Goal: Task Accomplishment & Management: Manage account settings

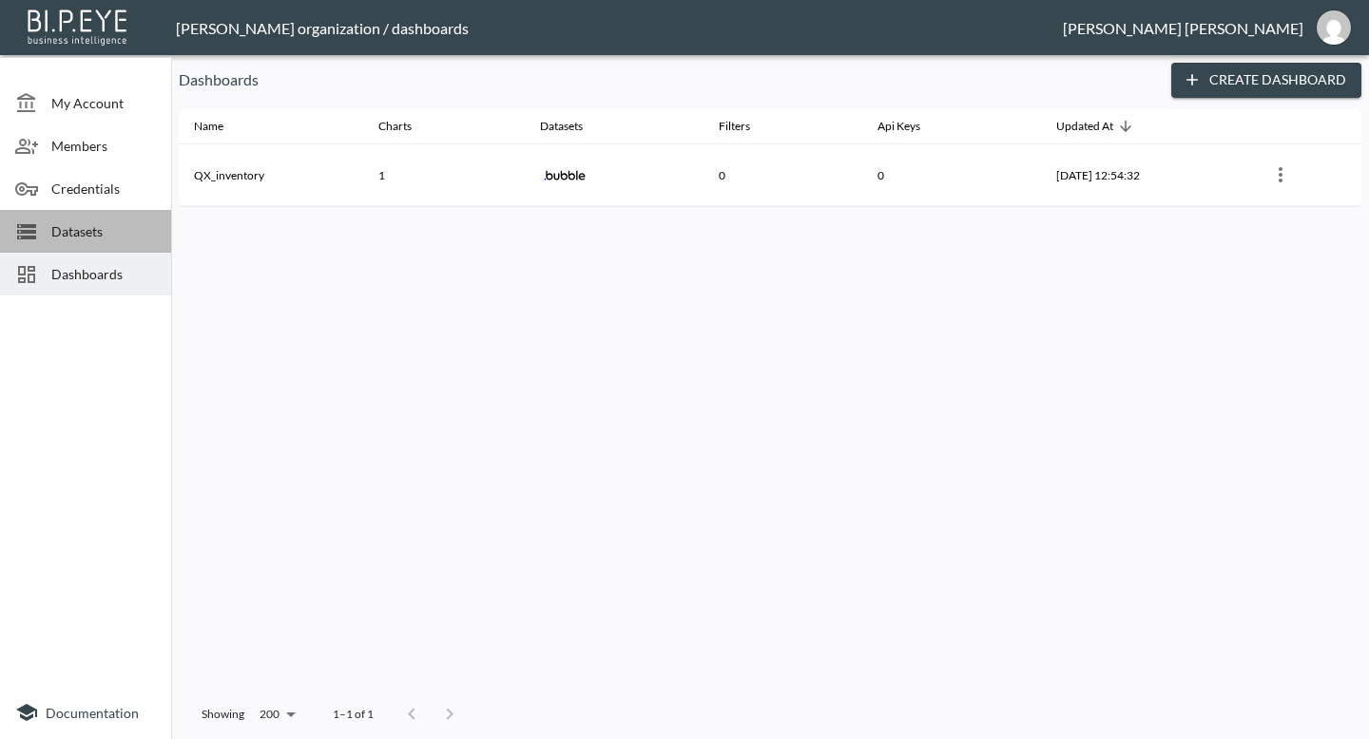
click at [96, 232] on span "Datasets" at bounding box center [103, 231] width 105 height 20
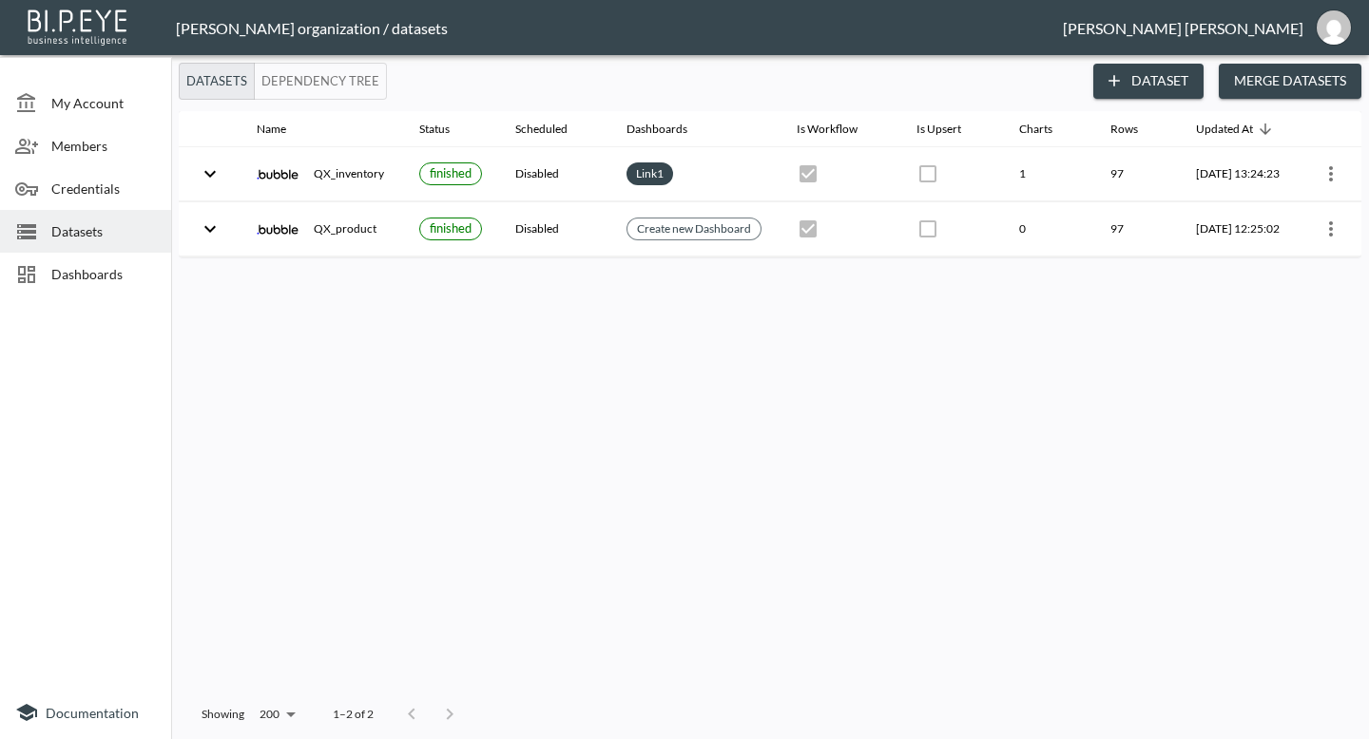
click at [128, 278] on span "Dashboards" at bounding box center [103, 274] width 105 height 20
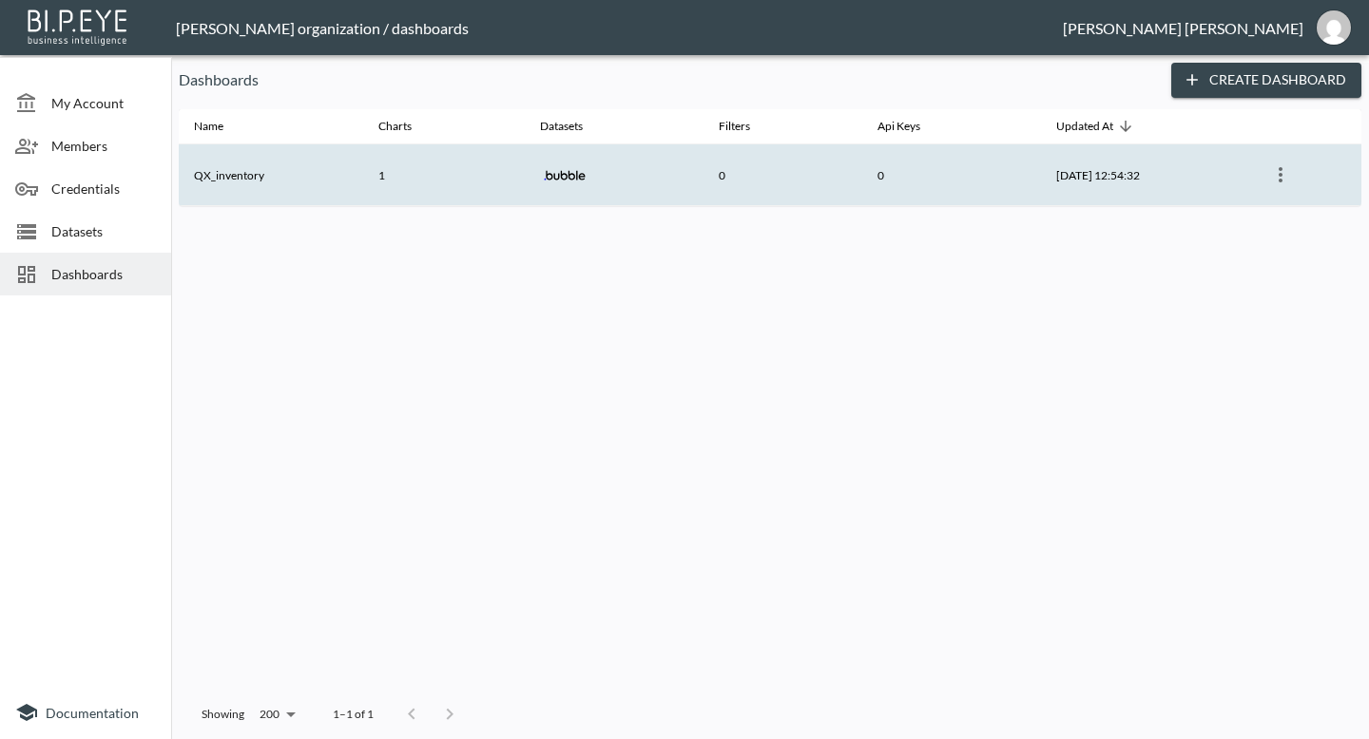
click at [464, 183] on th "1" at bounding box center [444, 175] width 162 height 62
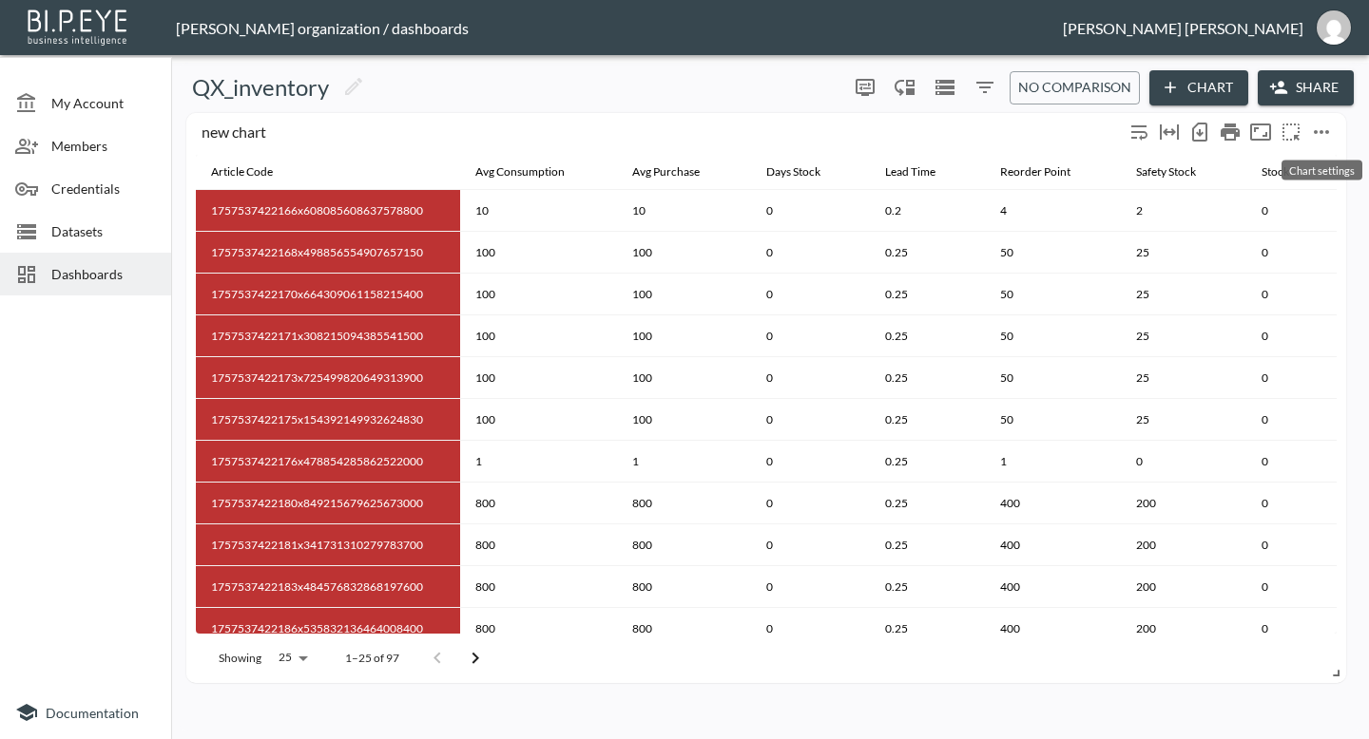
click at [1319, 124] on icon "more" at bounding box center [1321, 132] width 23 height 23
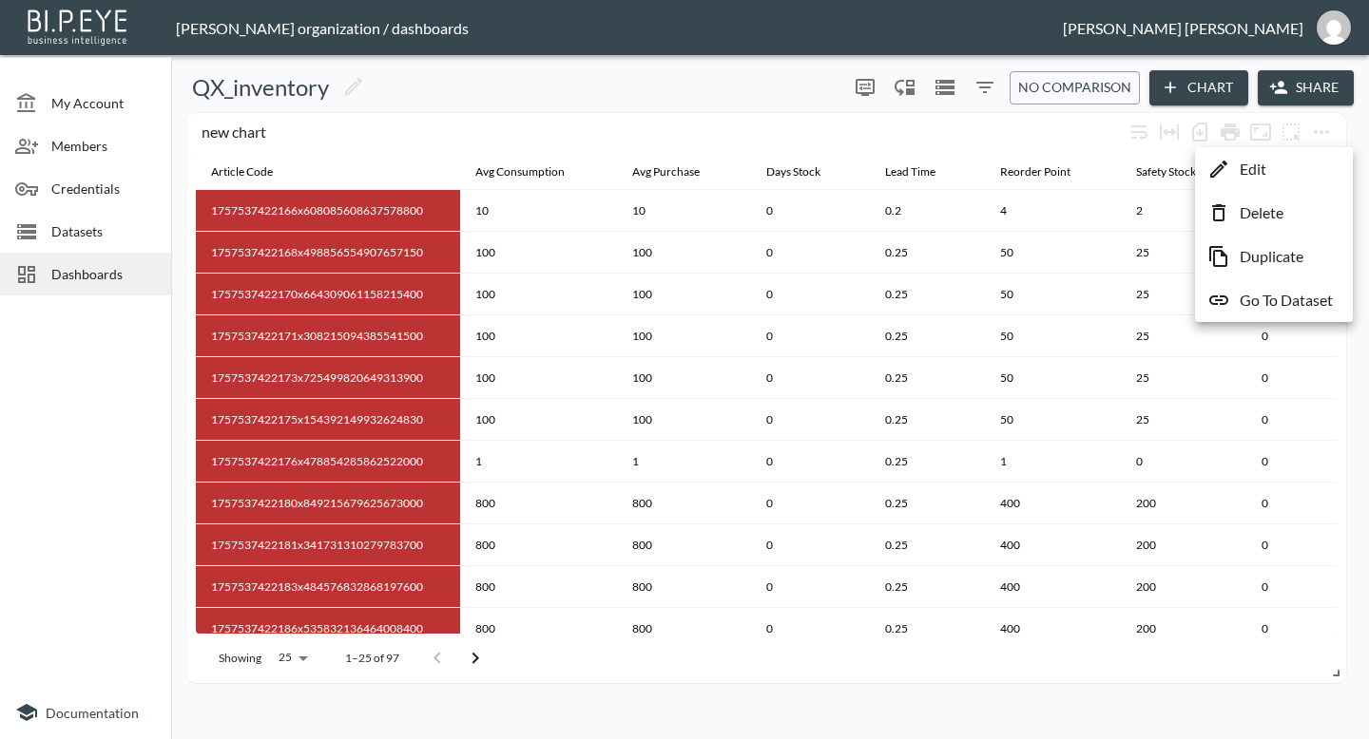
click at [1262, 176] on p "Edit" at bounding box center [1252, 169] width 27 height 23
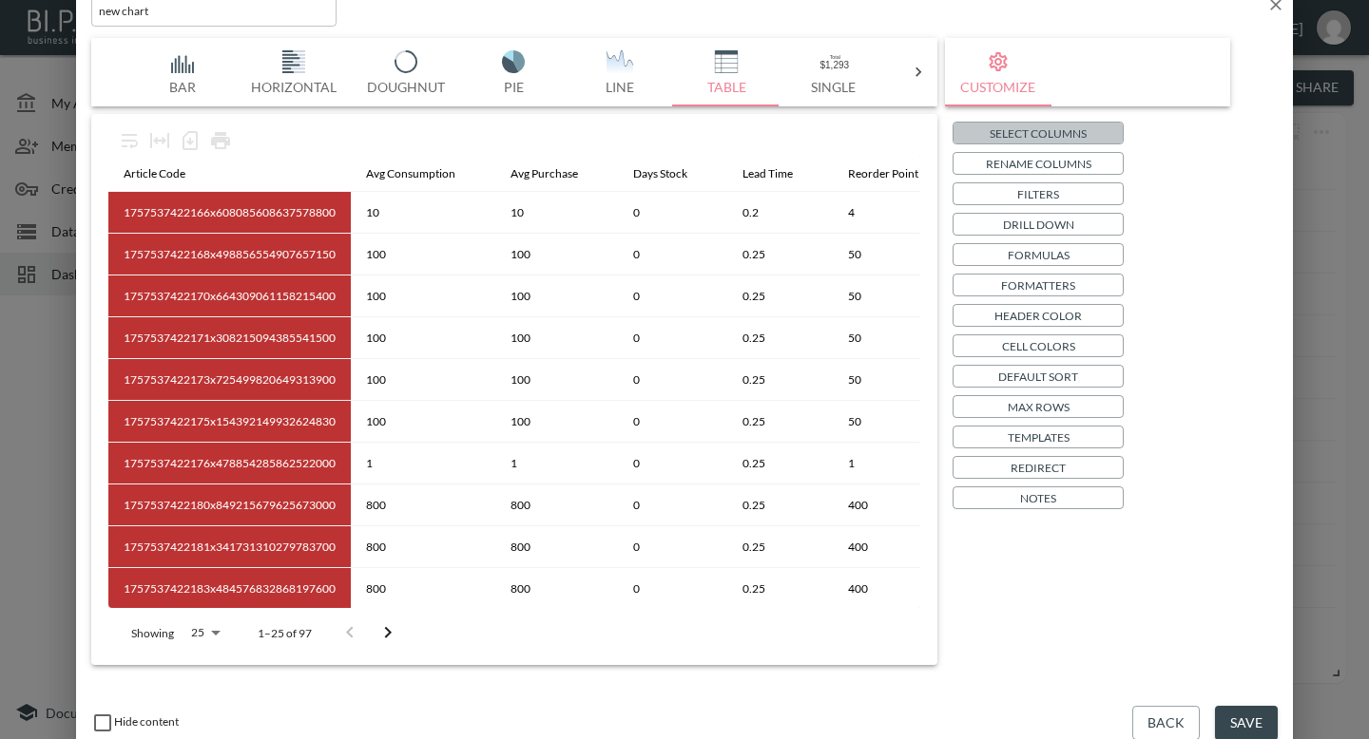
click at [1032, 142] on p "Select Columns" at bounding box center [1037, 134] width 97 height 20
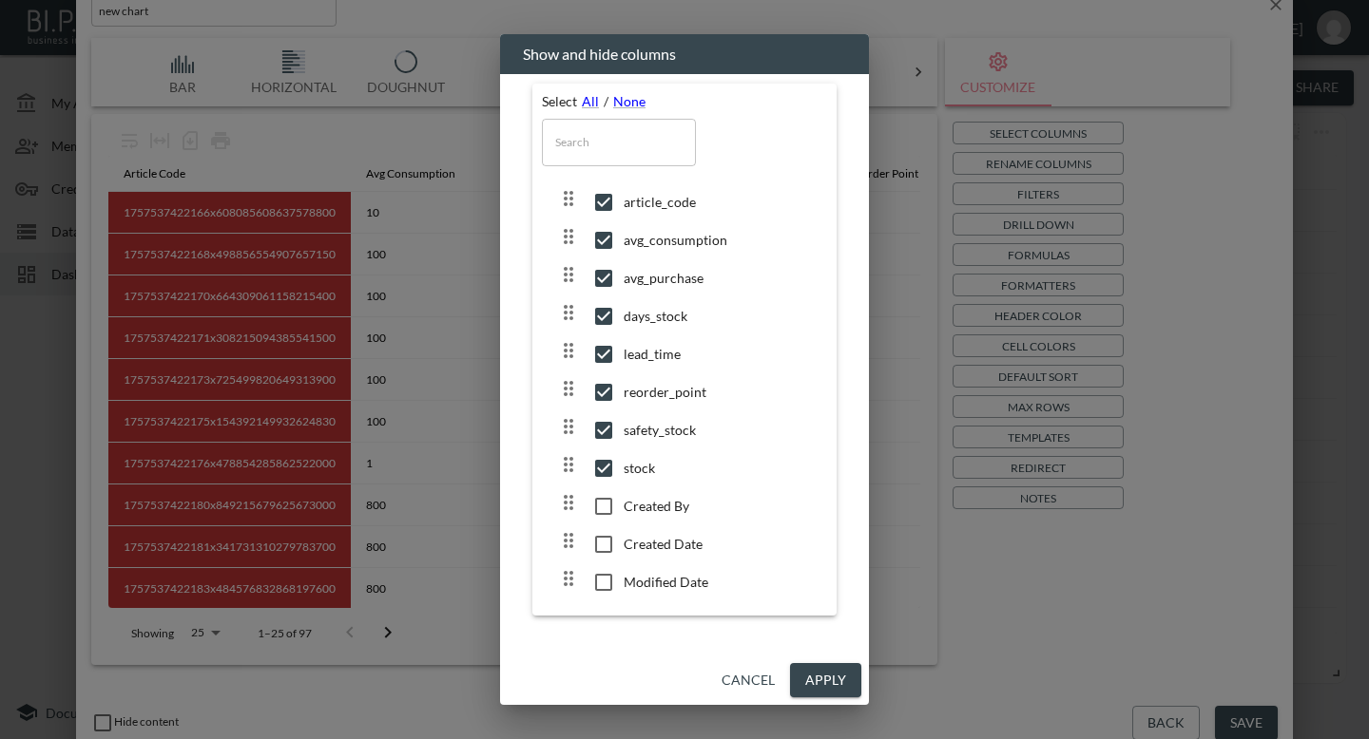
scroll to position [85, 0]
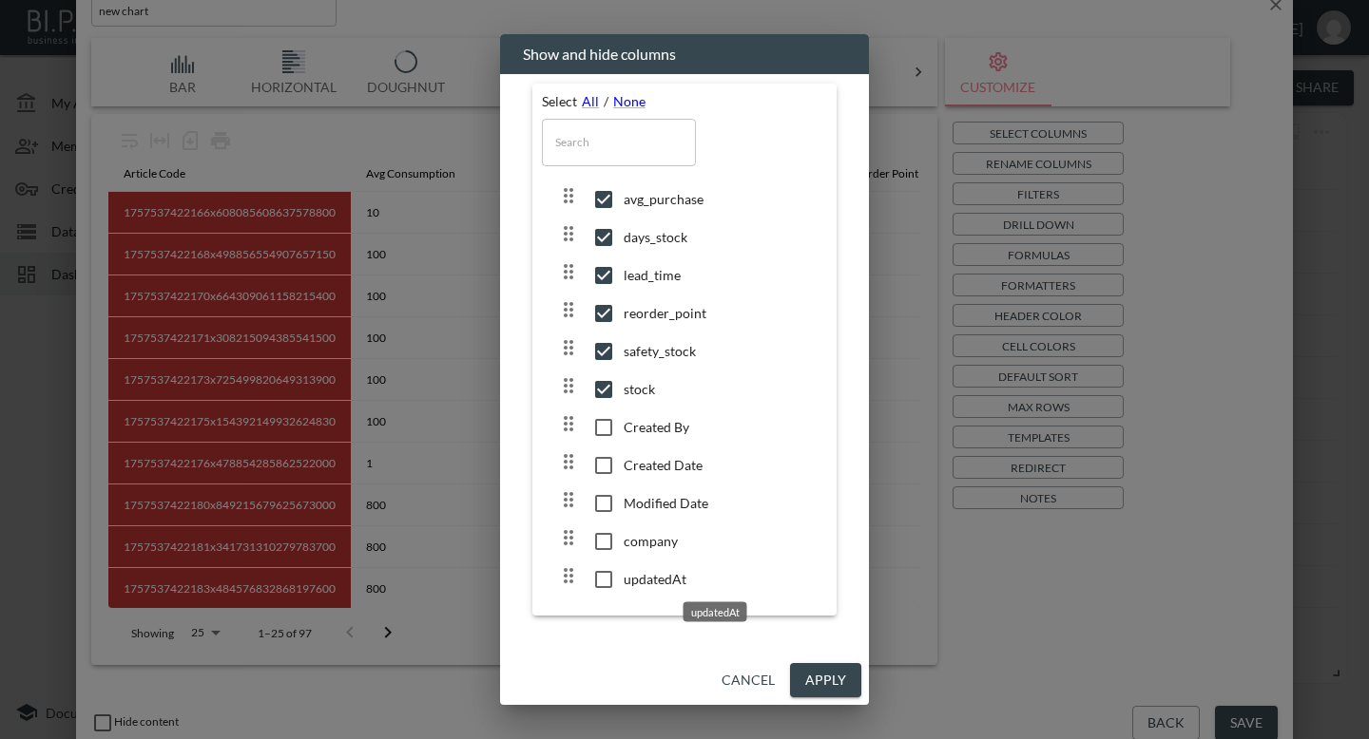
click at [643, 572] on span "updatedAt" at bounding box center [718, 579] width 188 height 19
checkbox input "true"
click at [808, 680] on button "Apply" at bounding box center [825, 680] width 71 height 35
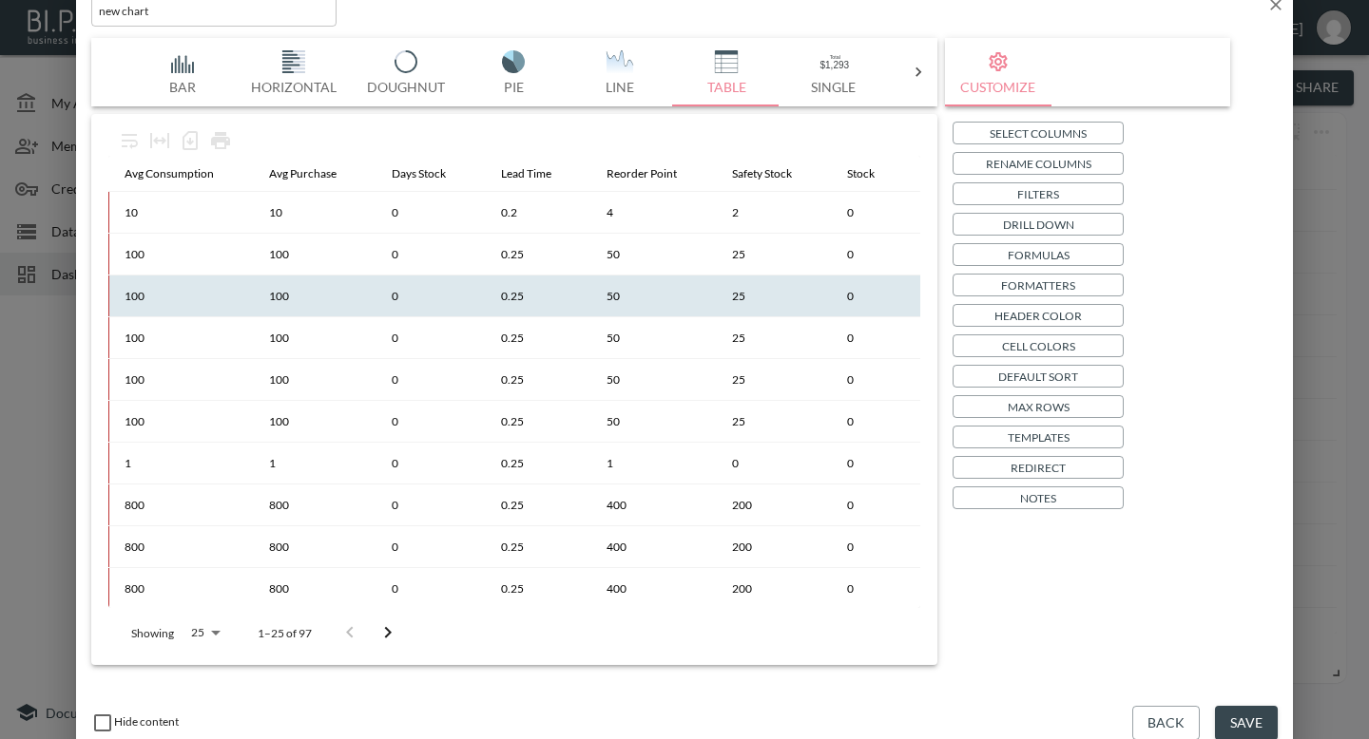
scroll to position [0, 358]
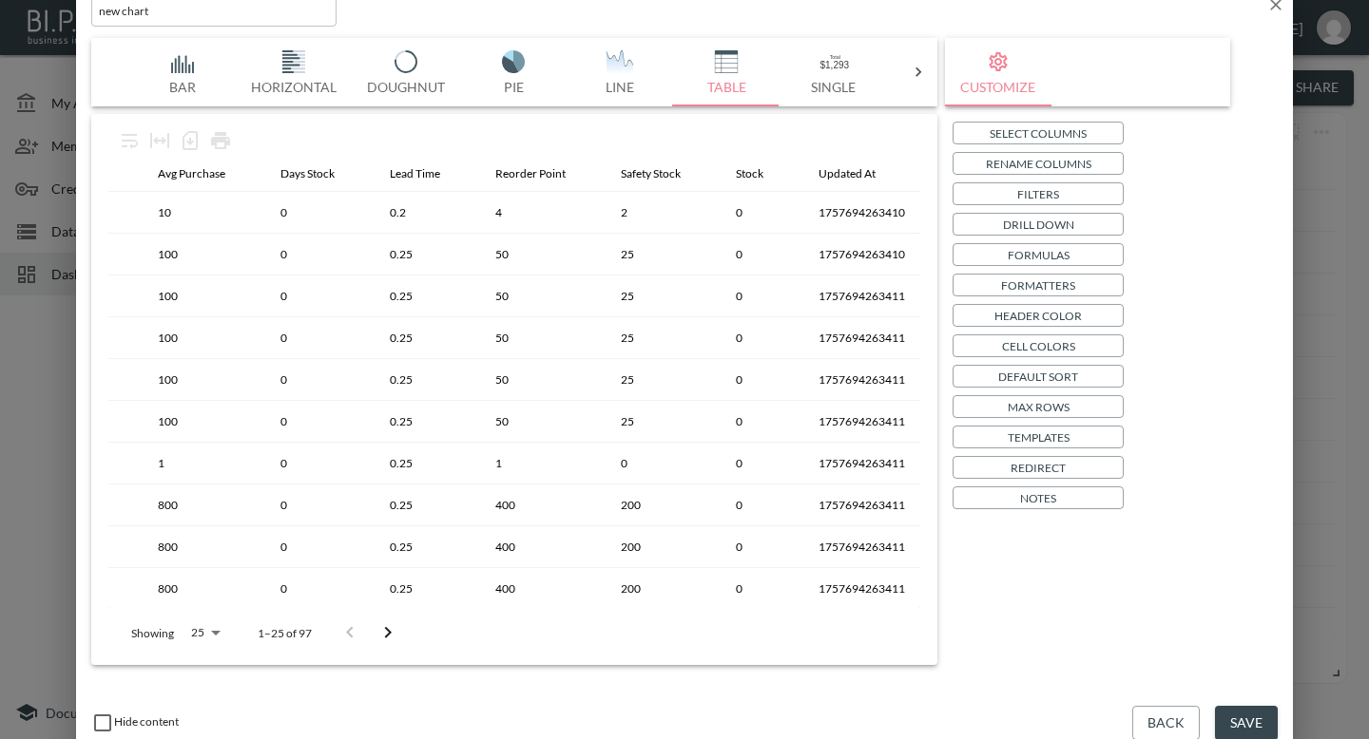
click at [1039, 293] on p "Formatters" at bounding box center [1038, 286] width 74 height 20
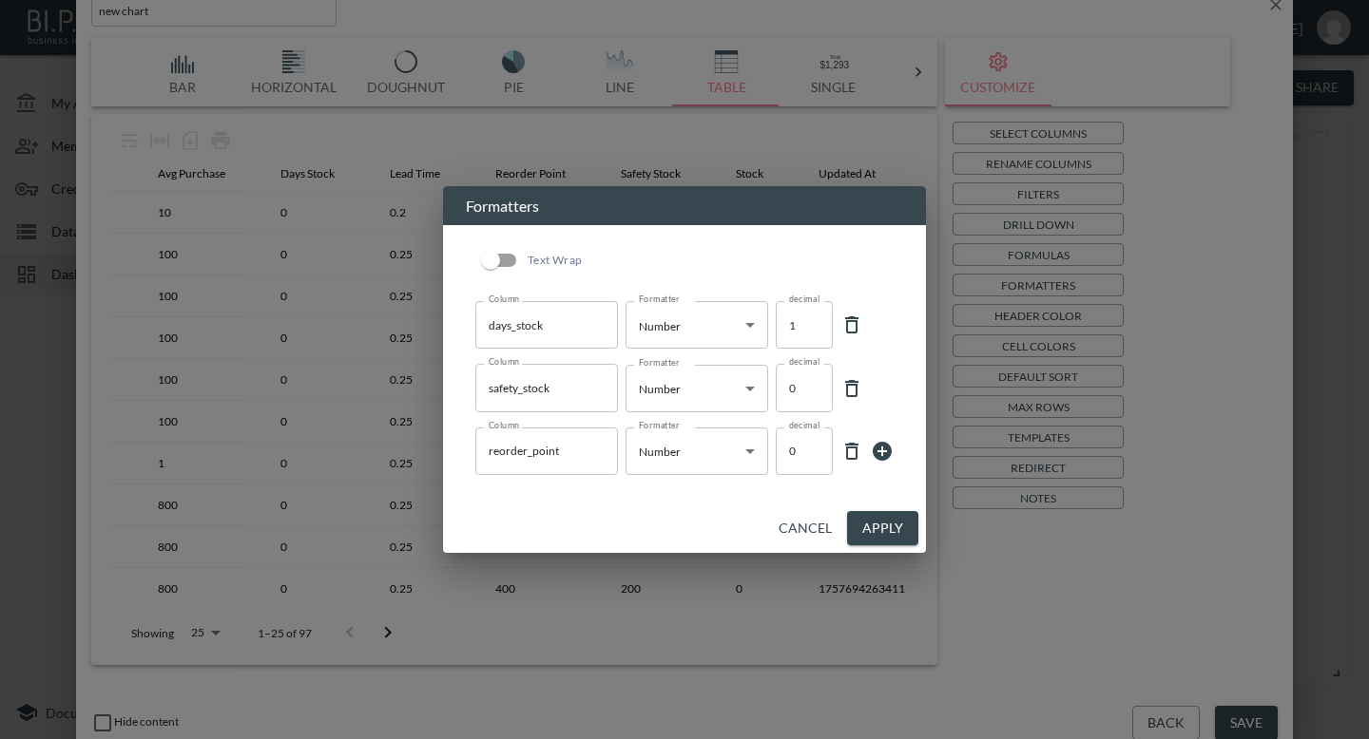
click at [880, 450] on icon at bounding box center [882, 451] width 19 height 19
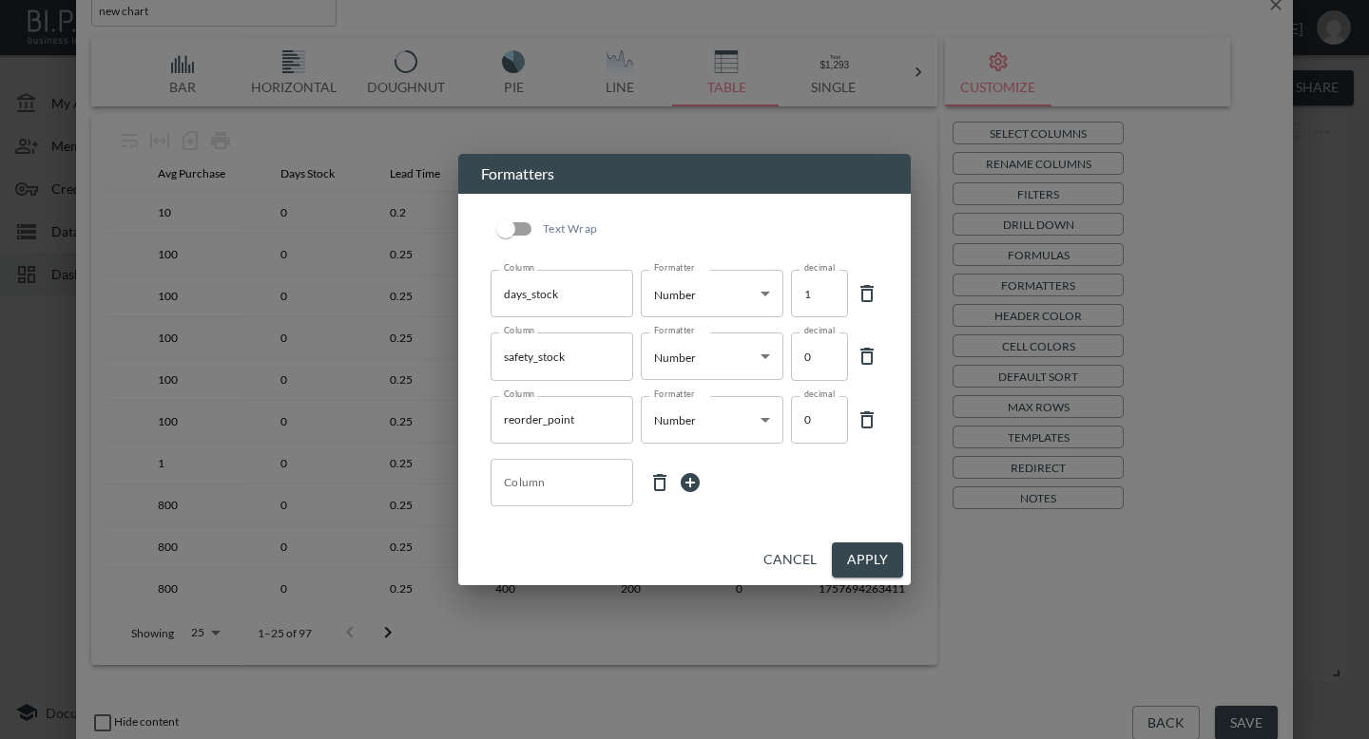
click at [526, 484] on input "Column" at bounding box center [561, 483] width 125 height 30
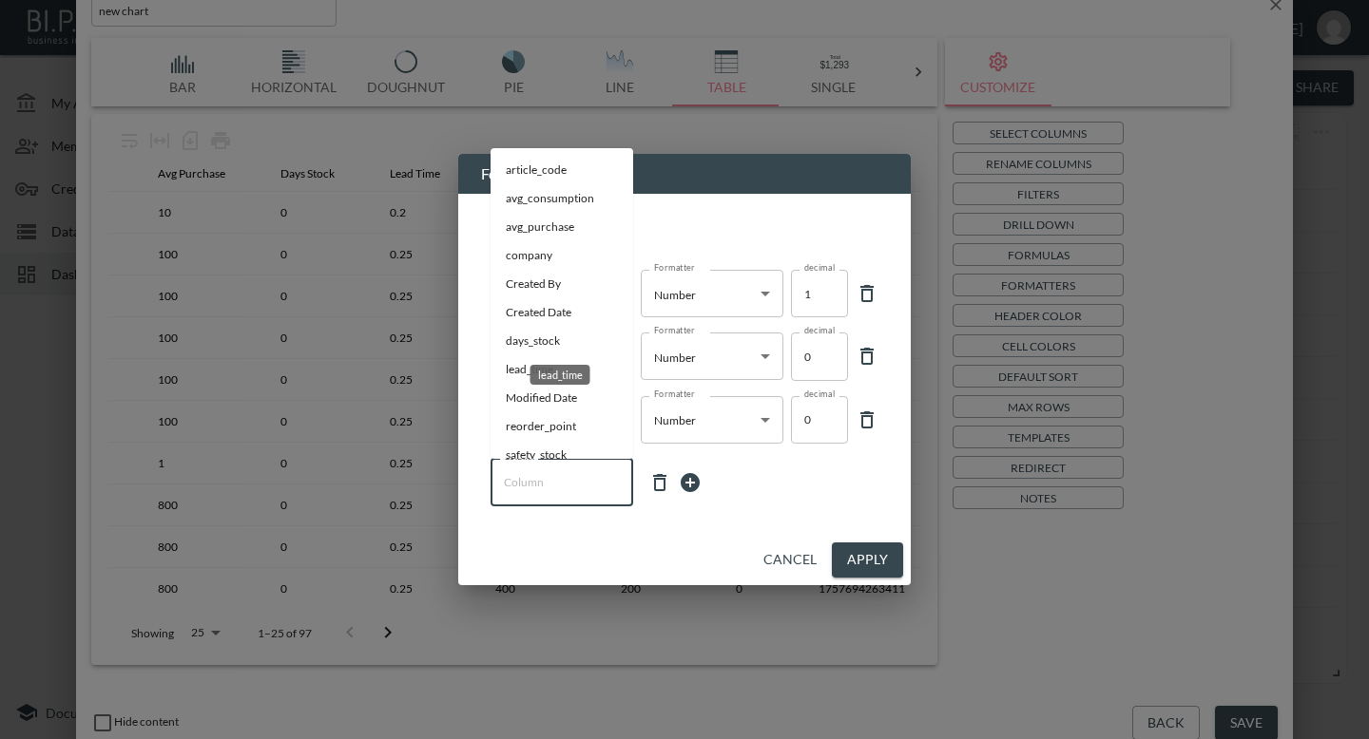
scroll to position [75, 0]
click at [547, 436] on div "stock" at bounding box center [560, 446] width 40 height 20
click at [513, 440] on li "updatedAt" at bounding box center [561, 437] width 143 height 29
type input "updatedAt"
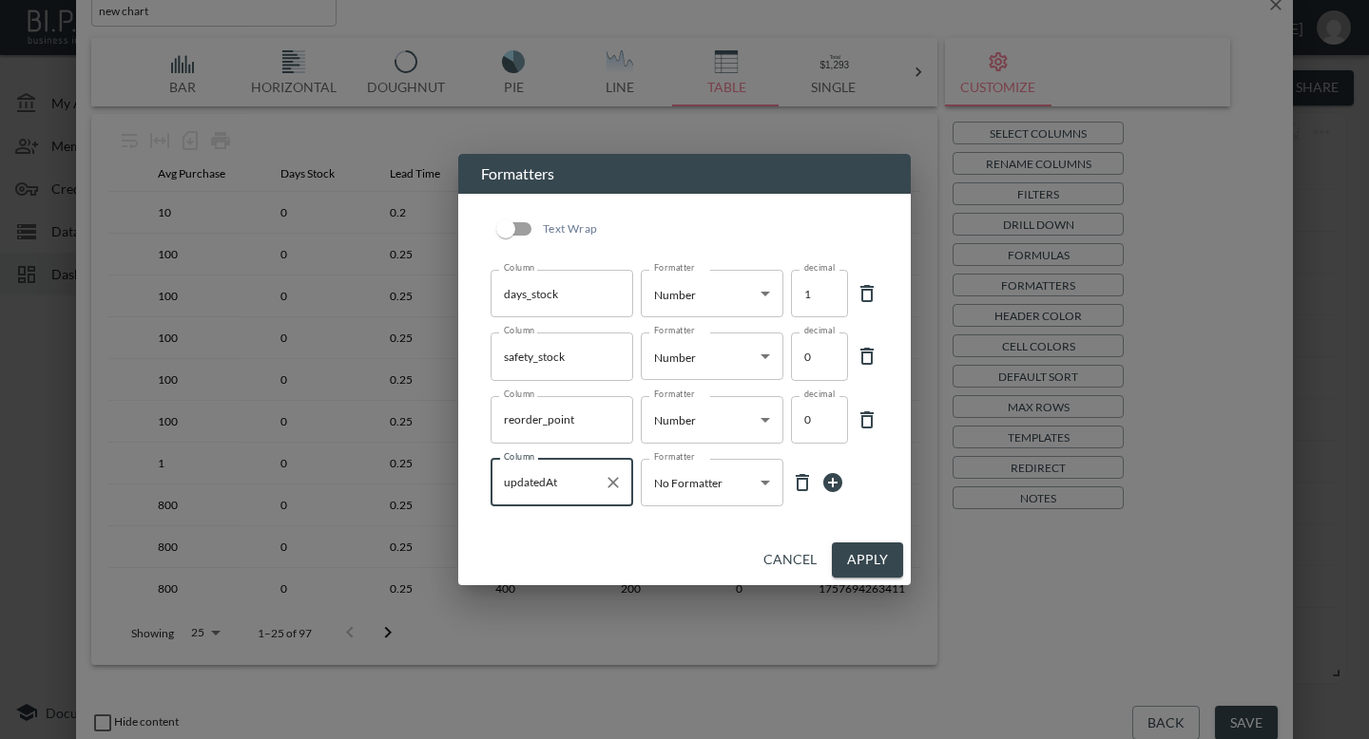
click at [751, 485] on body "BI.P.EYE, Interactive Analytics Dashboards - app [PERSON_NAME] organization / d…" at bounding box center [684, 369] width 1369 height 739
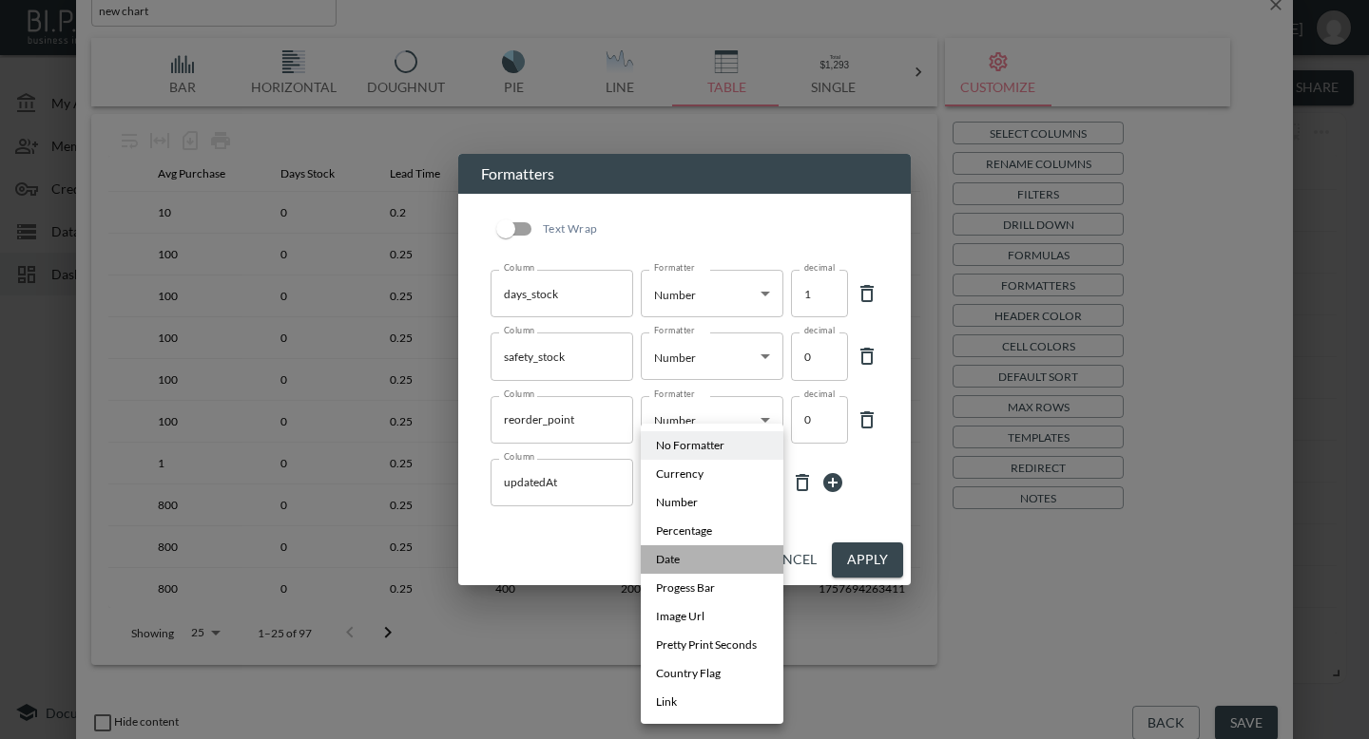
click at [730, 554] on li "Date" at bounding box center [712, 560] width 143 height 29
type input "Date"
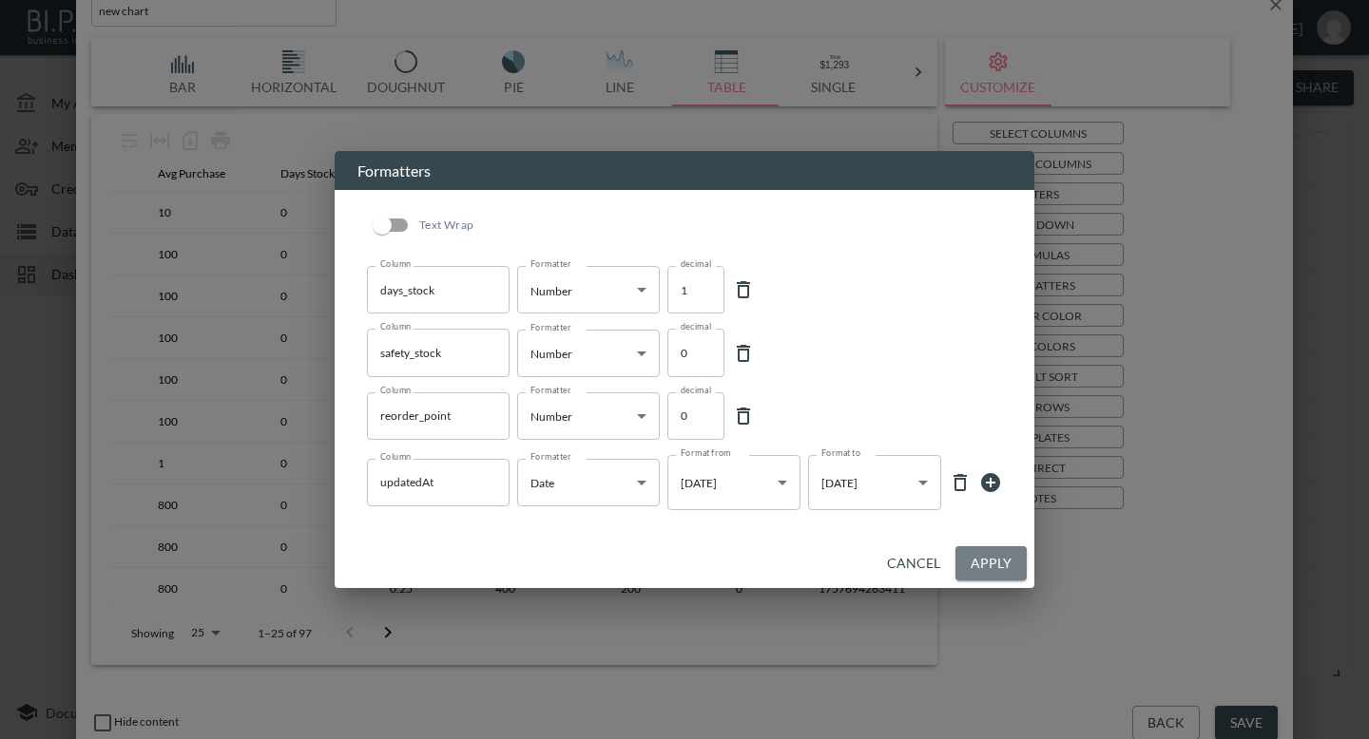
click at [990, 559] on button "Apply" at bounding box center [990, 564] width 71 height 35
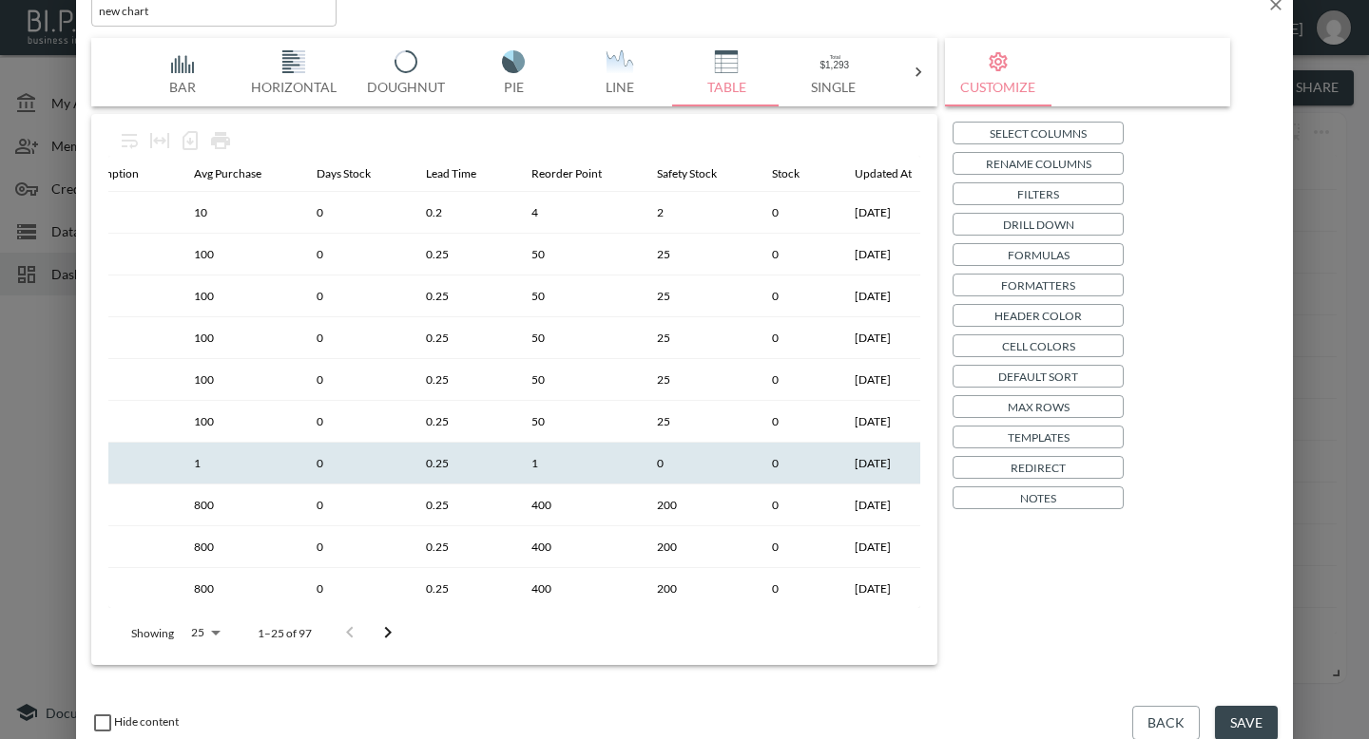
scroll to position [0, 355]
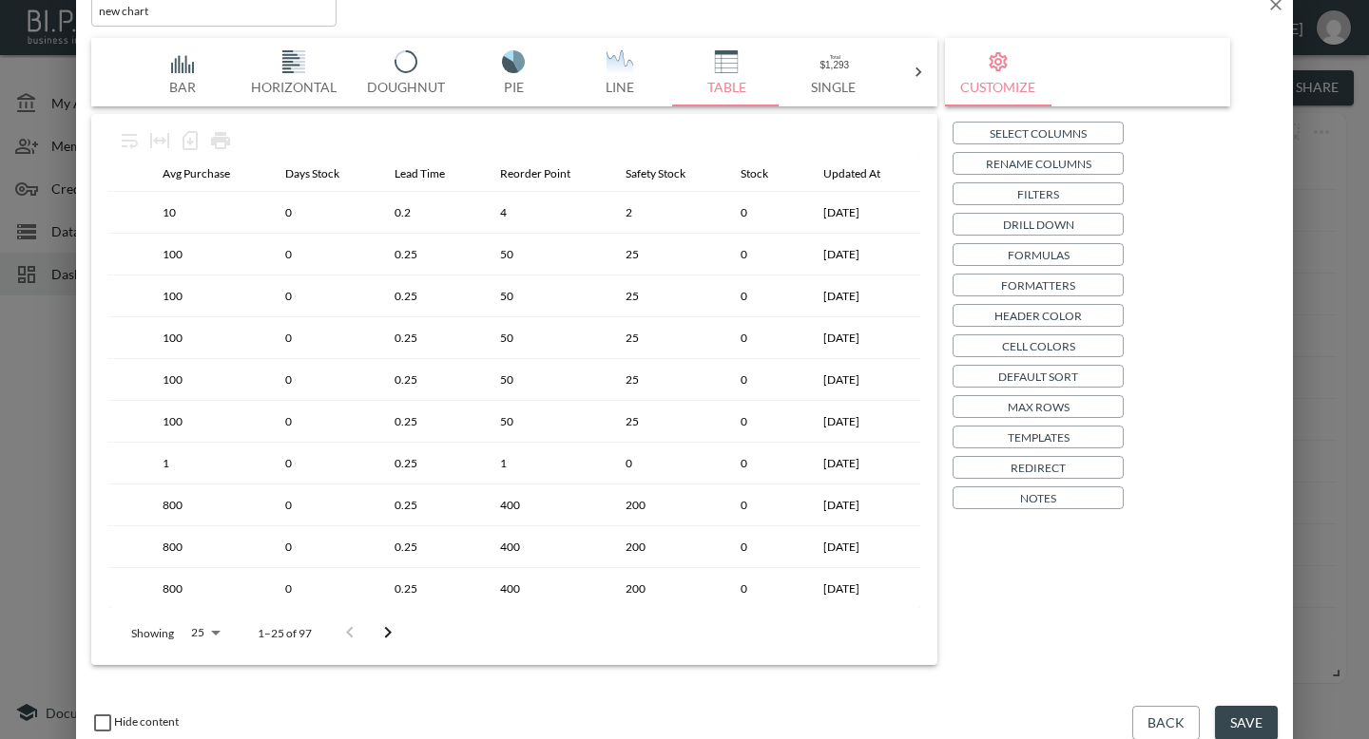
click at [1028, 288] on p "Formatters" at bounding box center [1038, 286] width 74 height 20
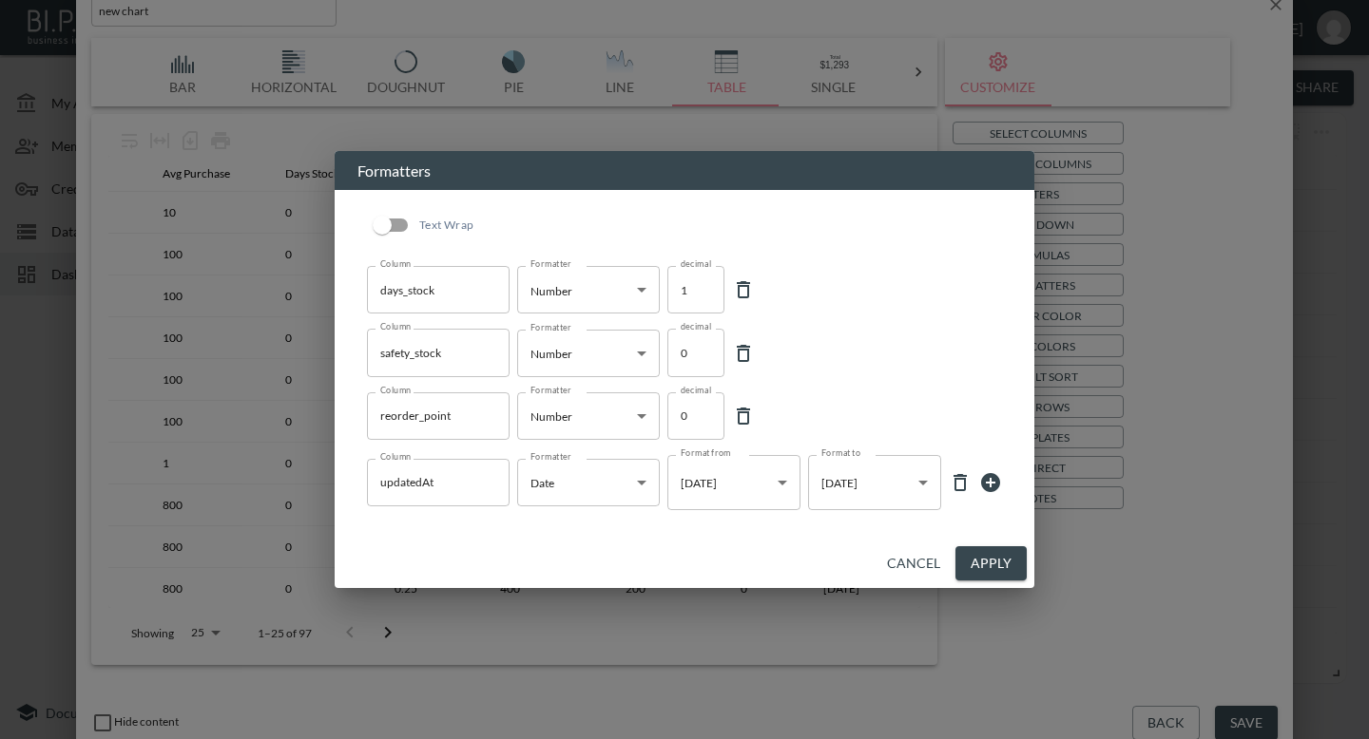
click at [872, 483] on body "BI.P.EYE, Interactive Analytics Dashboards - app [PERSON_NAME] organization / d…" at bounding box center [684, 369] width 1369 height 739
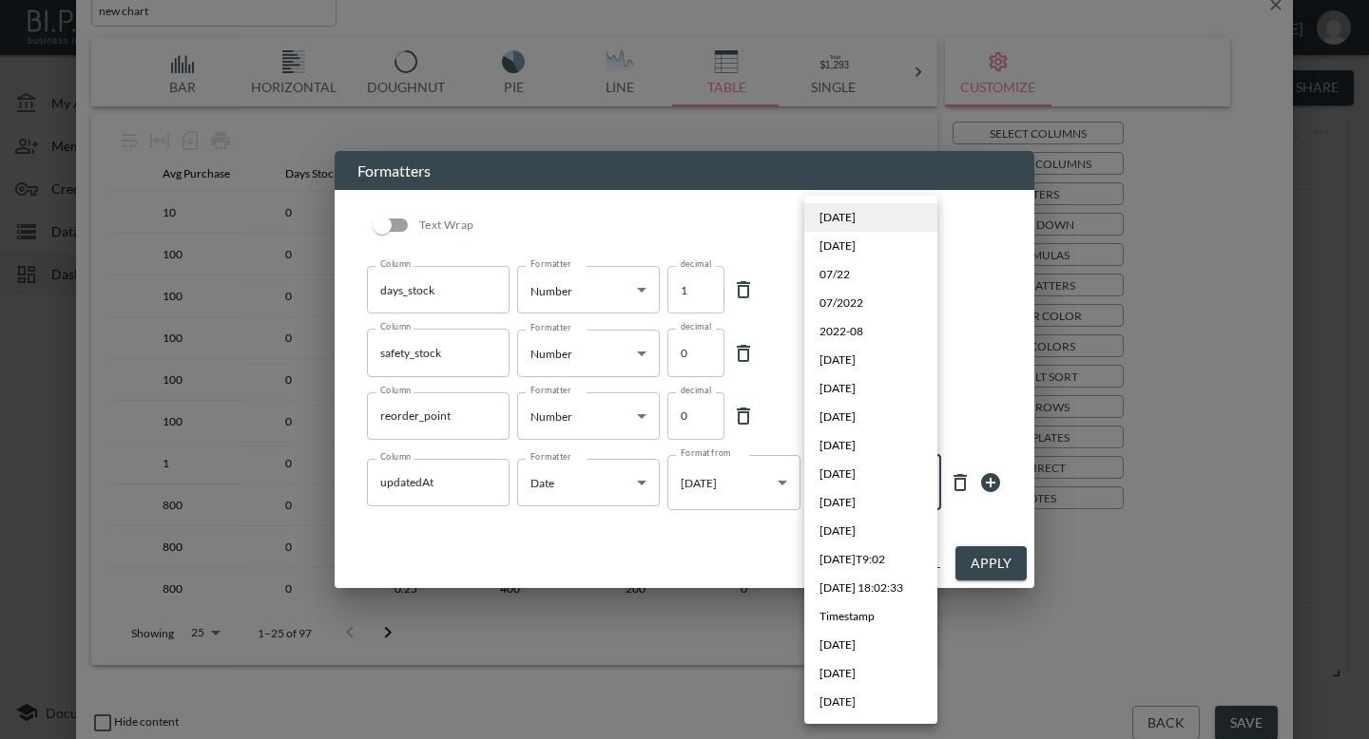
click at [868, 590] on span "[DATE] 18:02:33" at bounding box center [861, 588] width 84 height 17
type input "YYYY-MM-DD, HH:mm:ss"
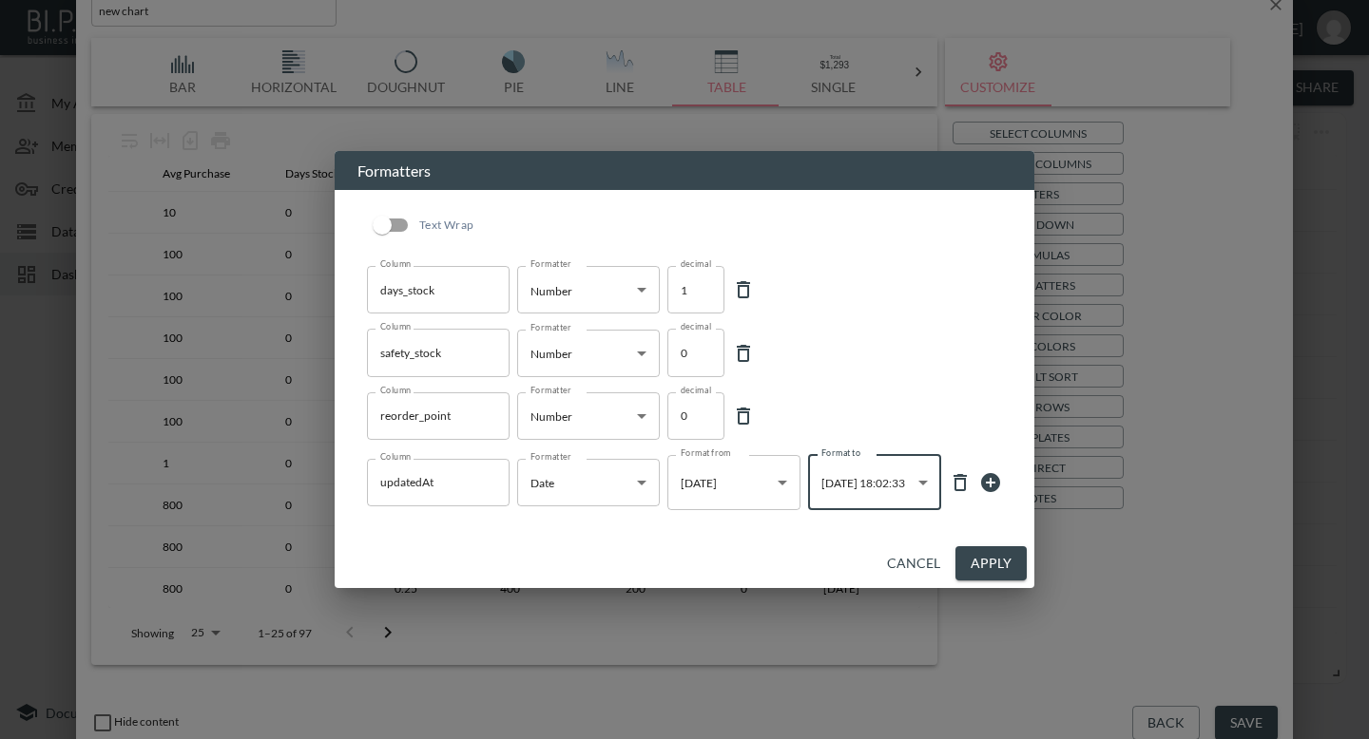
click at [983, 559] on button "Apply" at bounding box center [990, 564] width 71 height 35
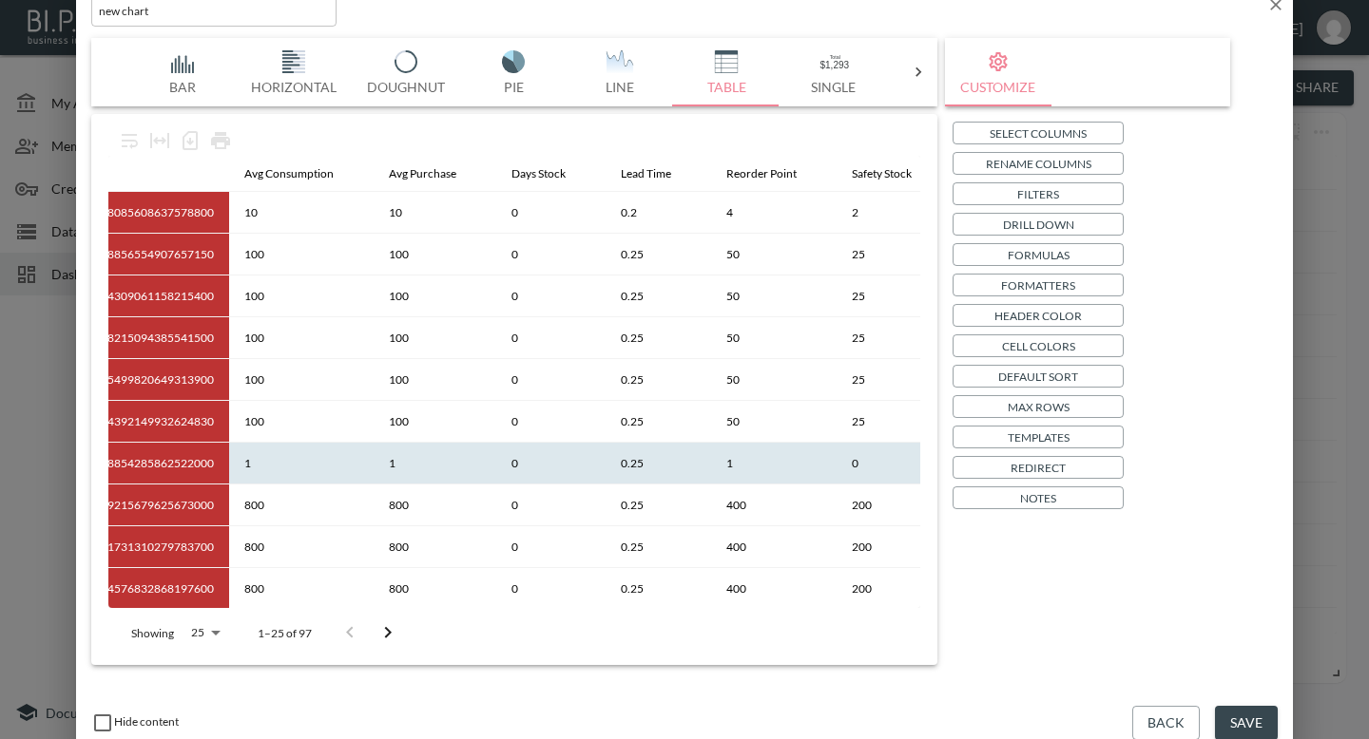
scroll to position [0, 0]
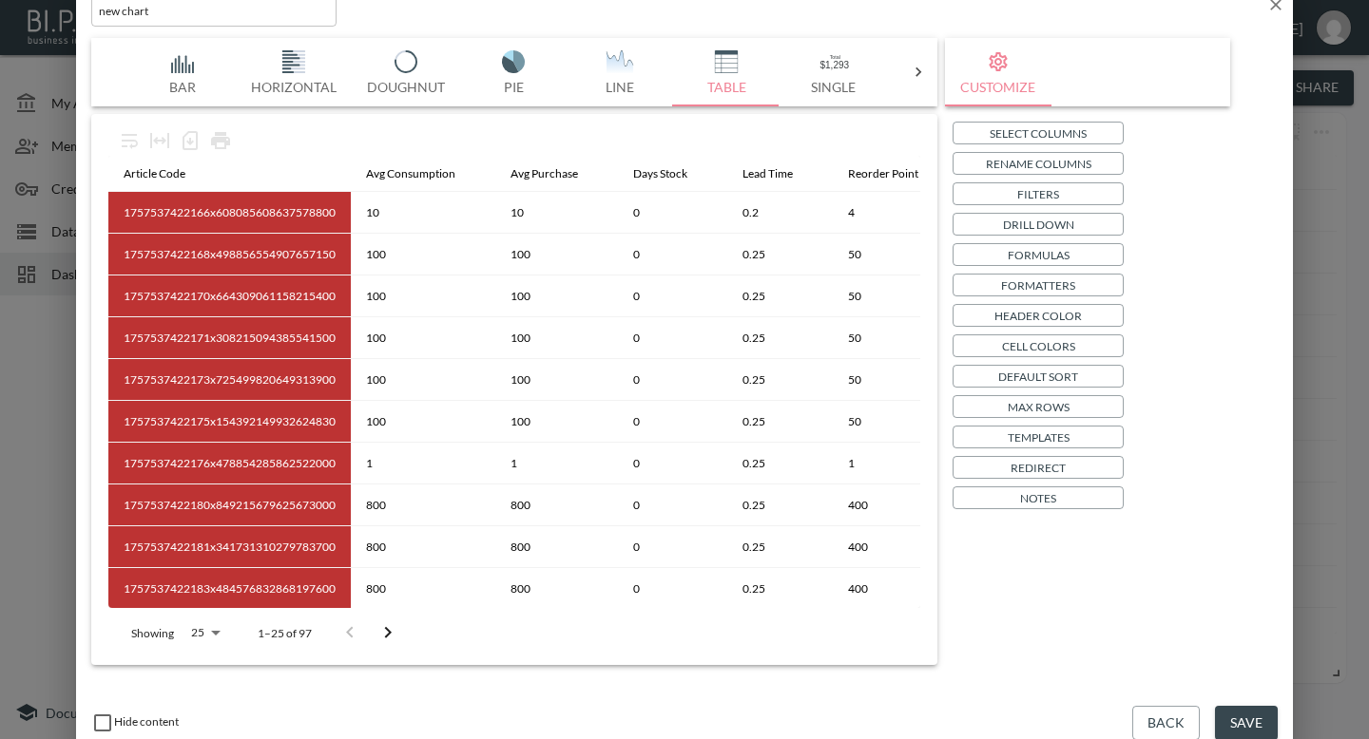
click at [204, 634] on body "BI.P.EYE, Interactive Analytics Dashboards - app [PERSON_NAME] organization / d…" at bounding box center [684, 369] width 1369 height 739
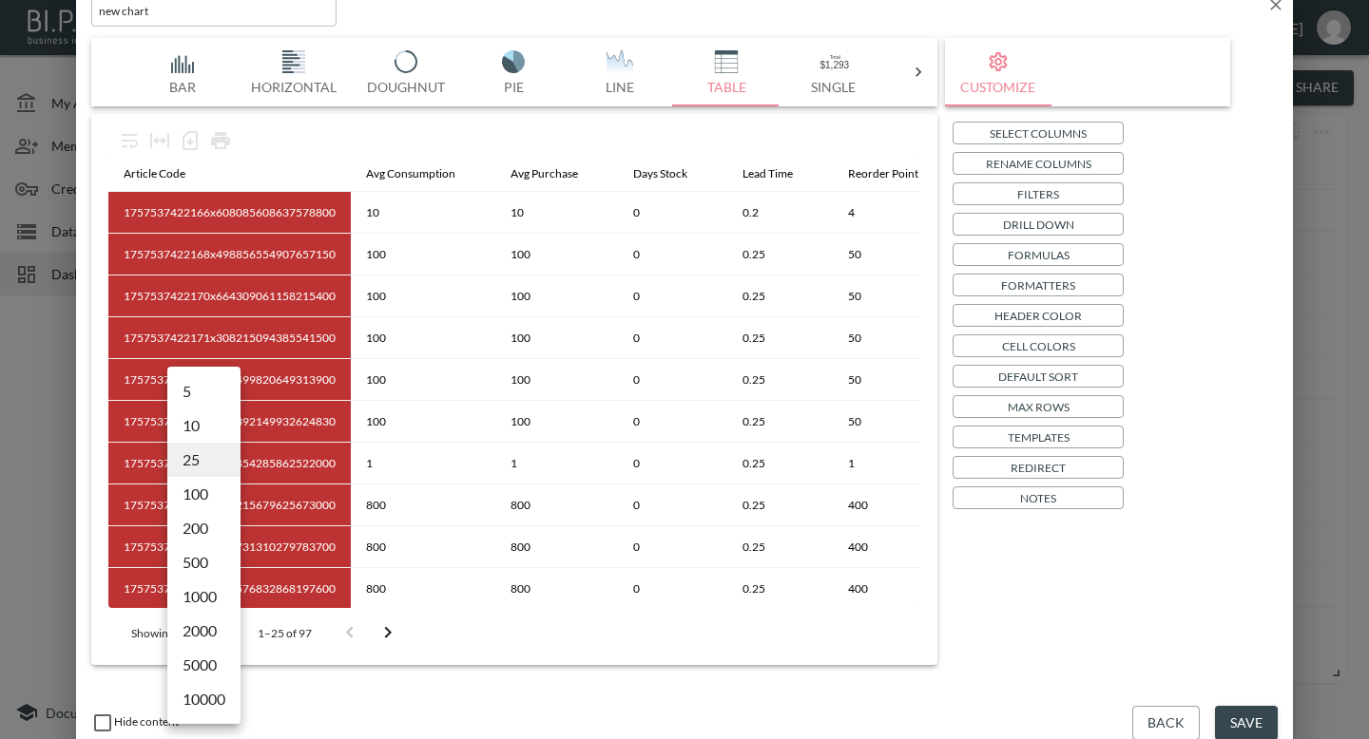
click at [211, 560] on li "500" at bounding box center [203, 563] width 73 height 34
type input "500"
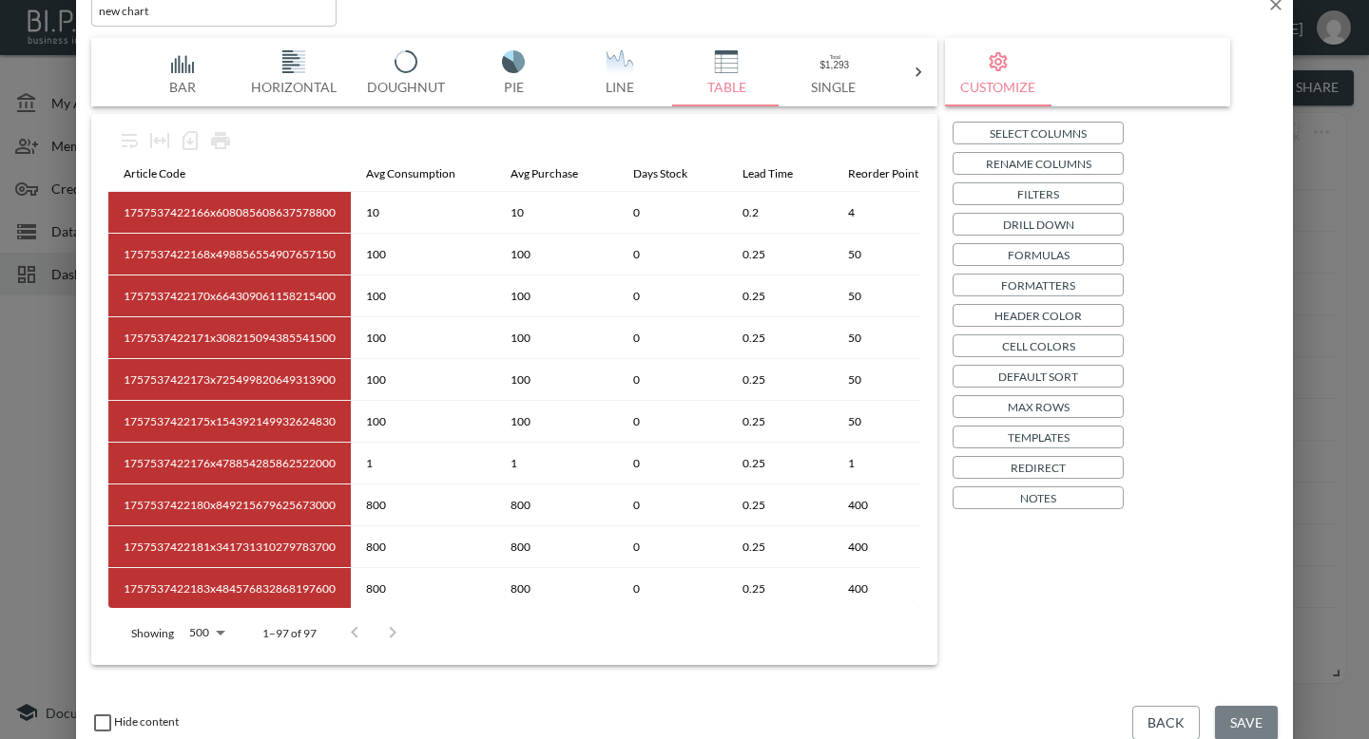
click at [1257, 718] on button "Save" at bounding box center [1246, 723] width 63 height 35
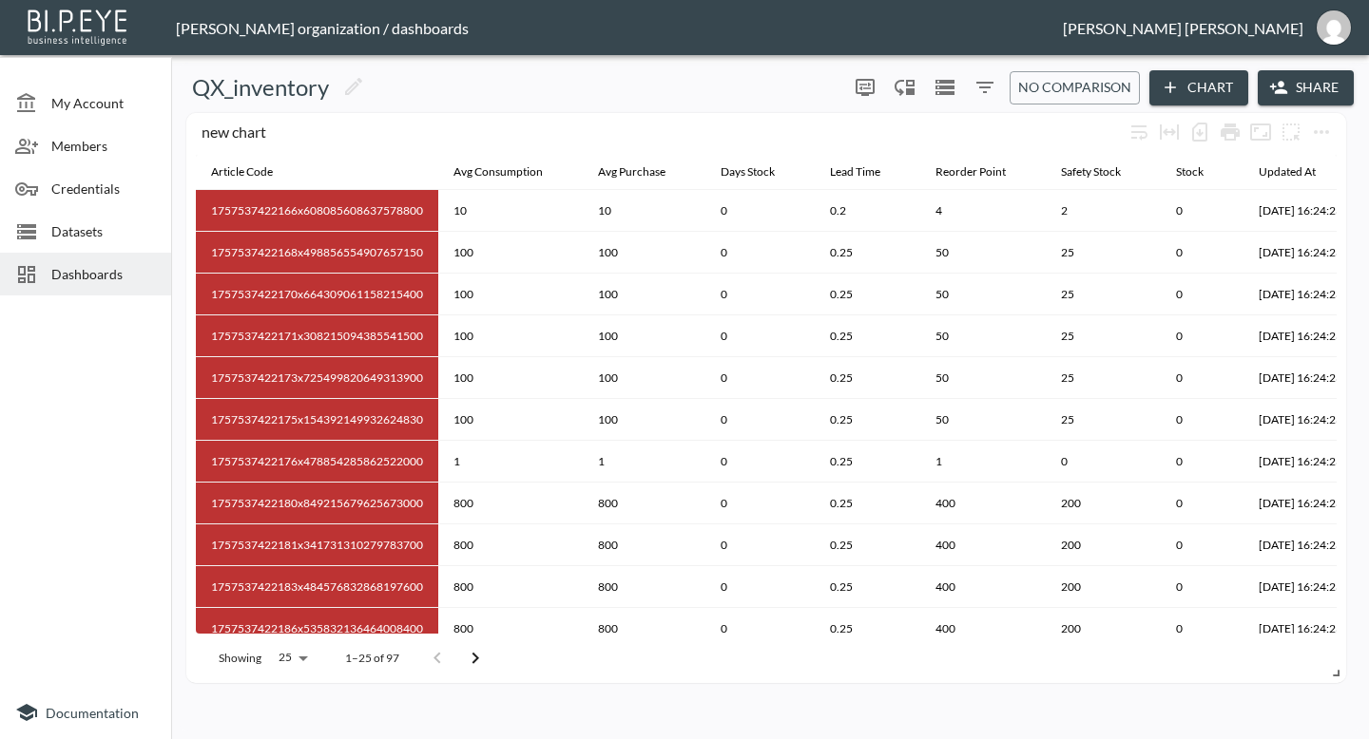
scroll to position [0, 54]
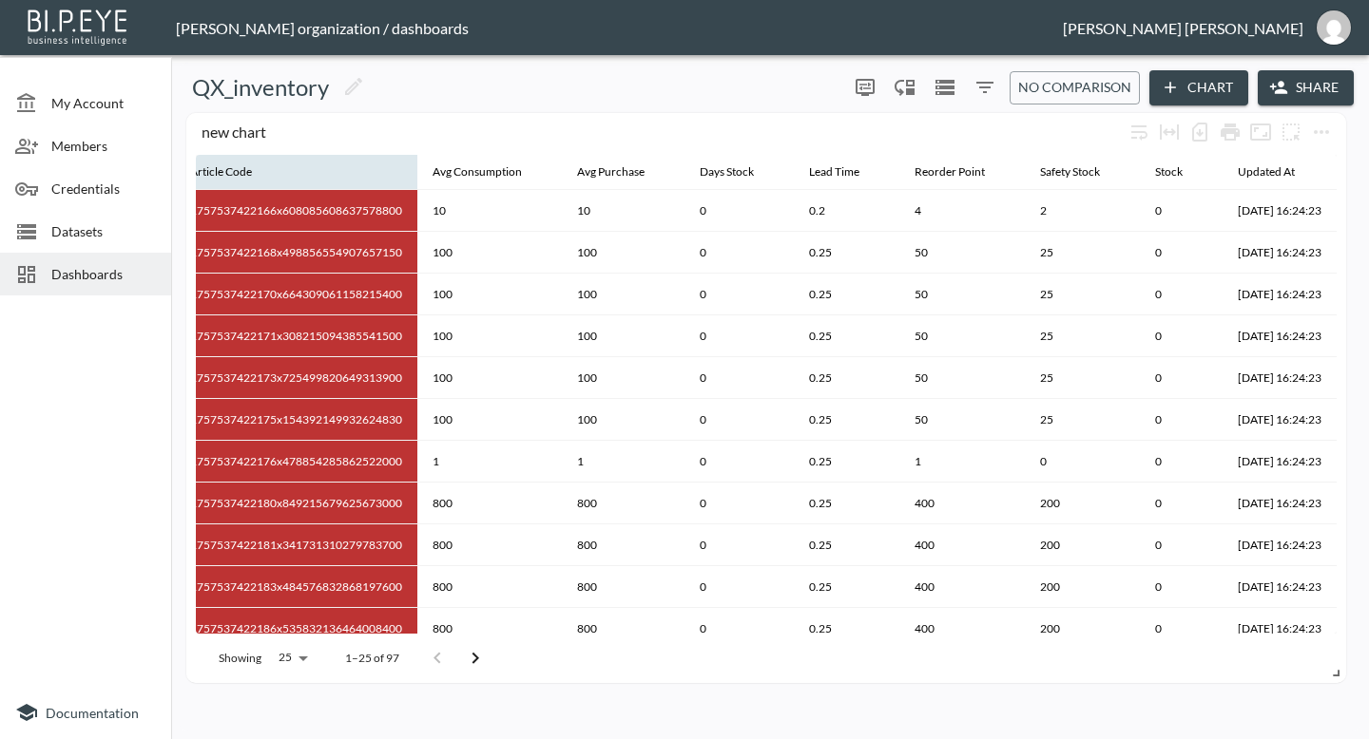
drag, startPoint x: 378, startPoint y: 174, endPoint x: 299, endPoint y: 172, distance: 78.9
click at [299, 172] on th "Article Code" at bounding box center [296, 173] width 242 height 36
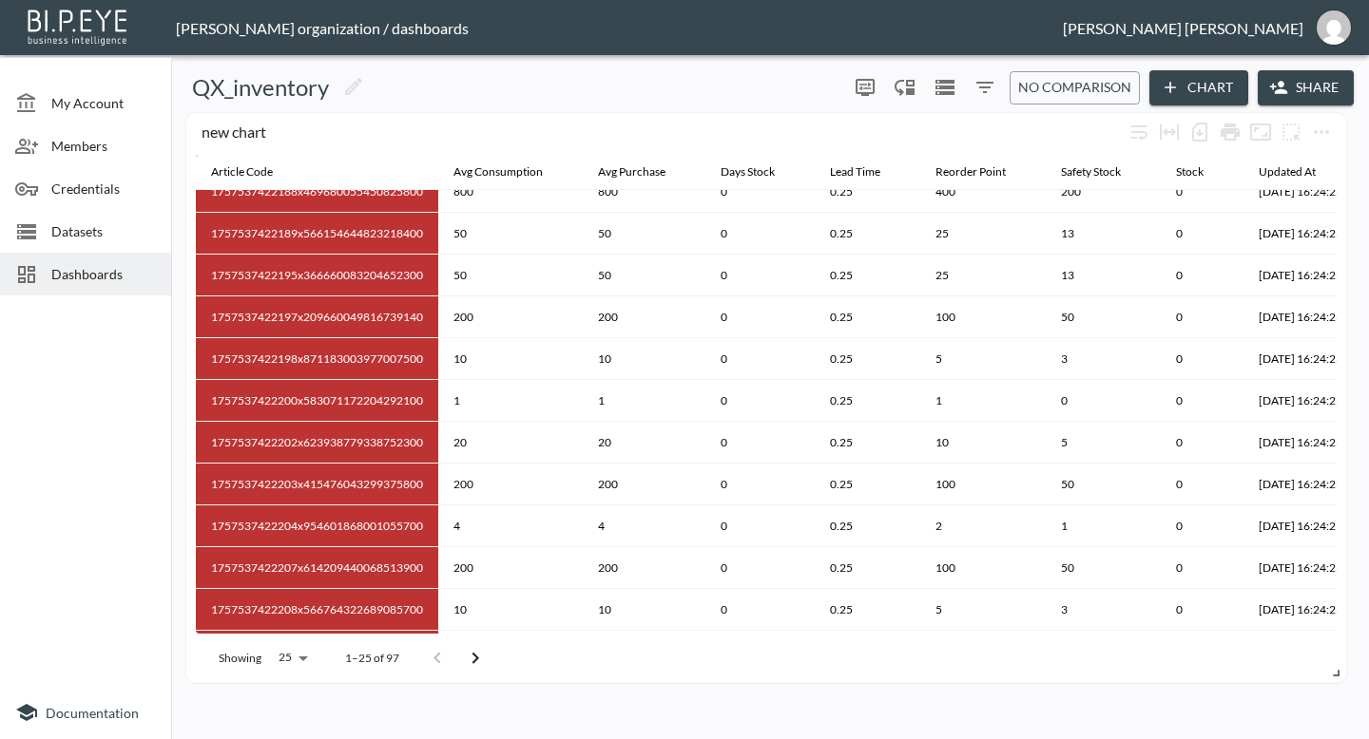
scroll to position [612, 0]
click at [307, 660] on body "BI.P.EYE, Interactive Analytics Dashboards - app [PERSON_NAME] organization / d…" at bounding box center [684, 369] width 1369 height 739
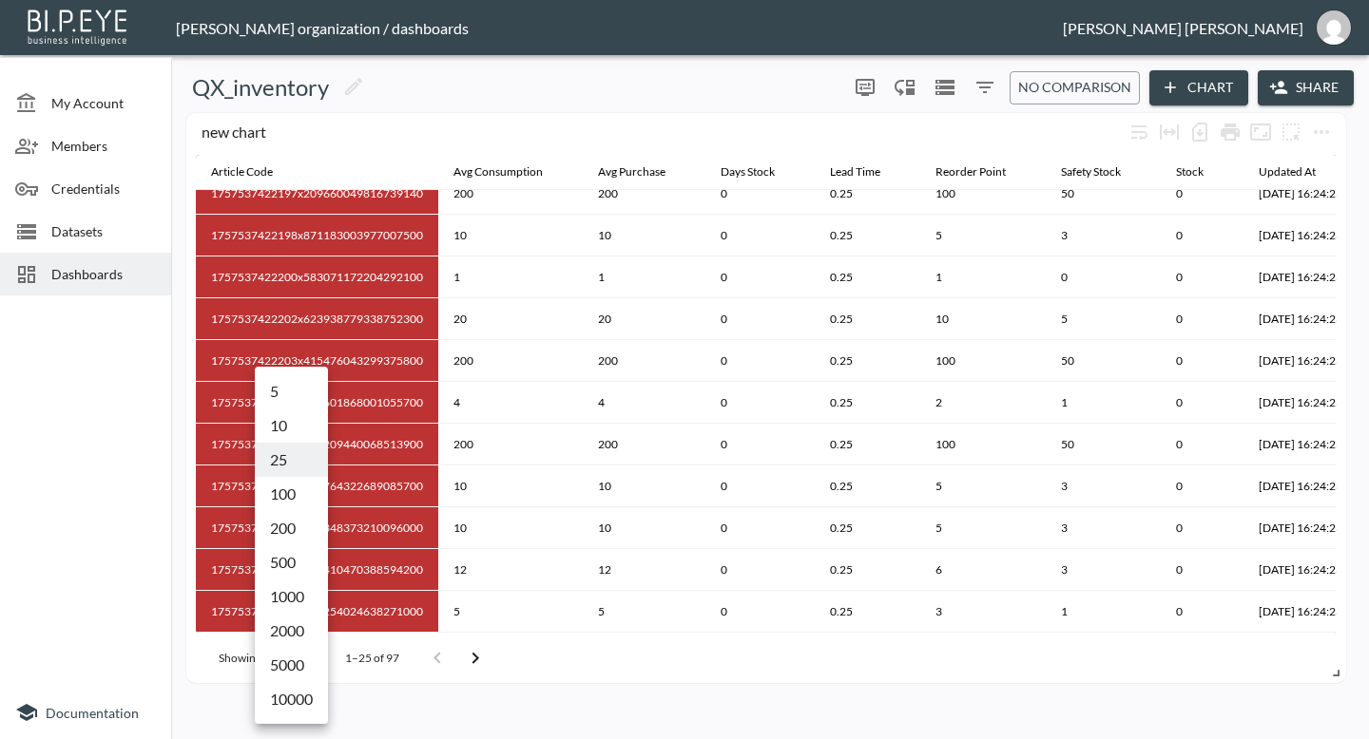
click at [307, 651] on li "5000" at bounding box center [291, 665] width 73 height 34
type input "5000"
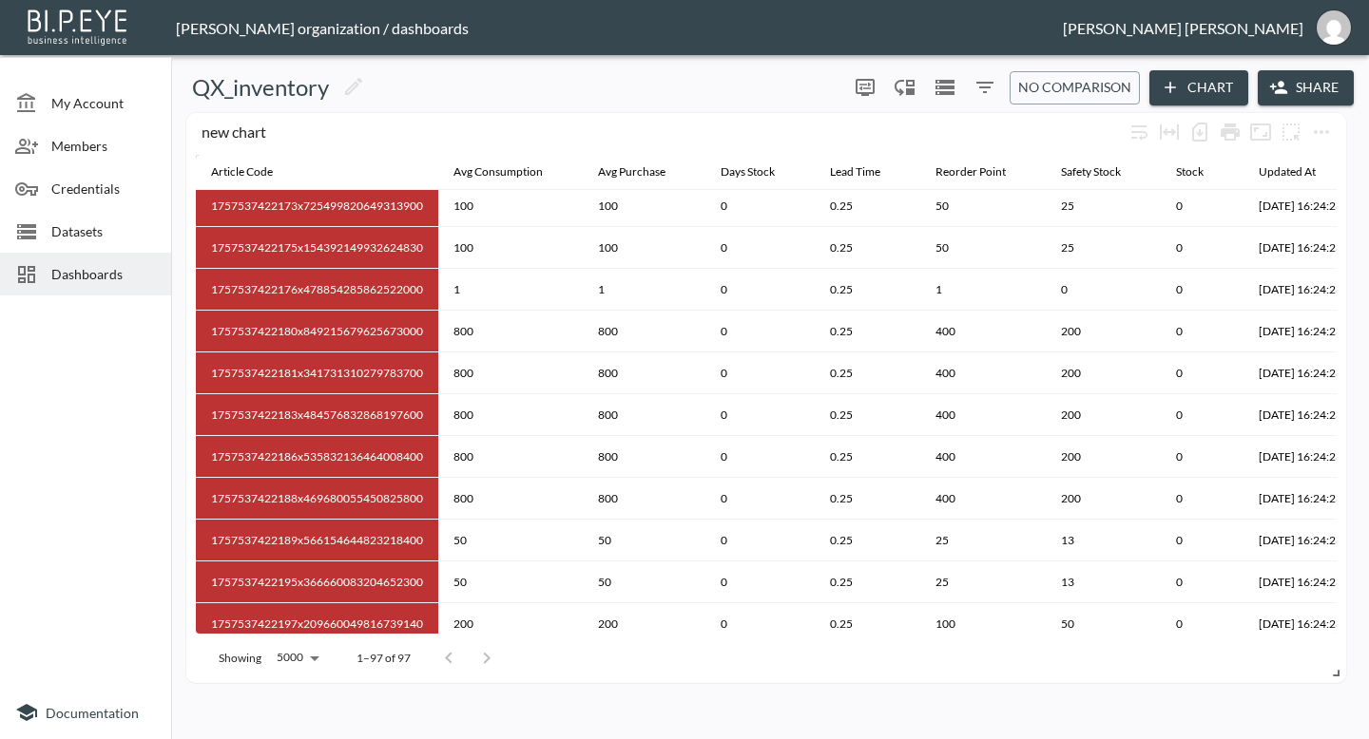
scroll to position [0, 0]
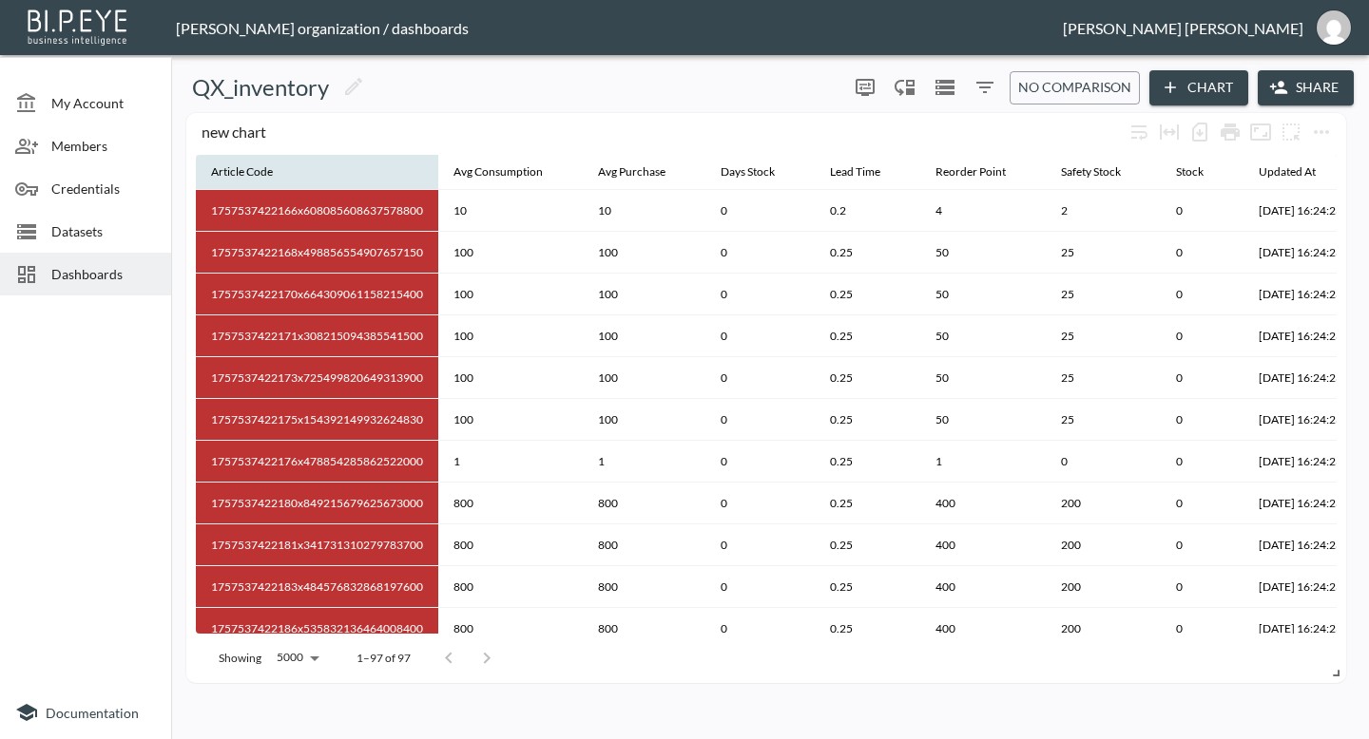
click at [345, 167] on th "Article Code" at bounding box center [317, 173] width 242 height 36
click at [261, 170] on div "Article Code" at bounding box center [242, 172] width 62 height 23
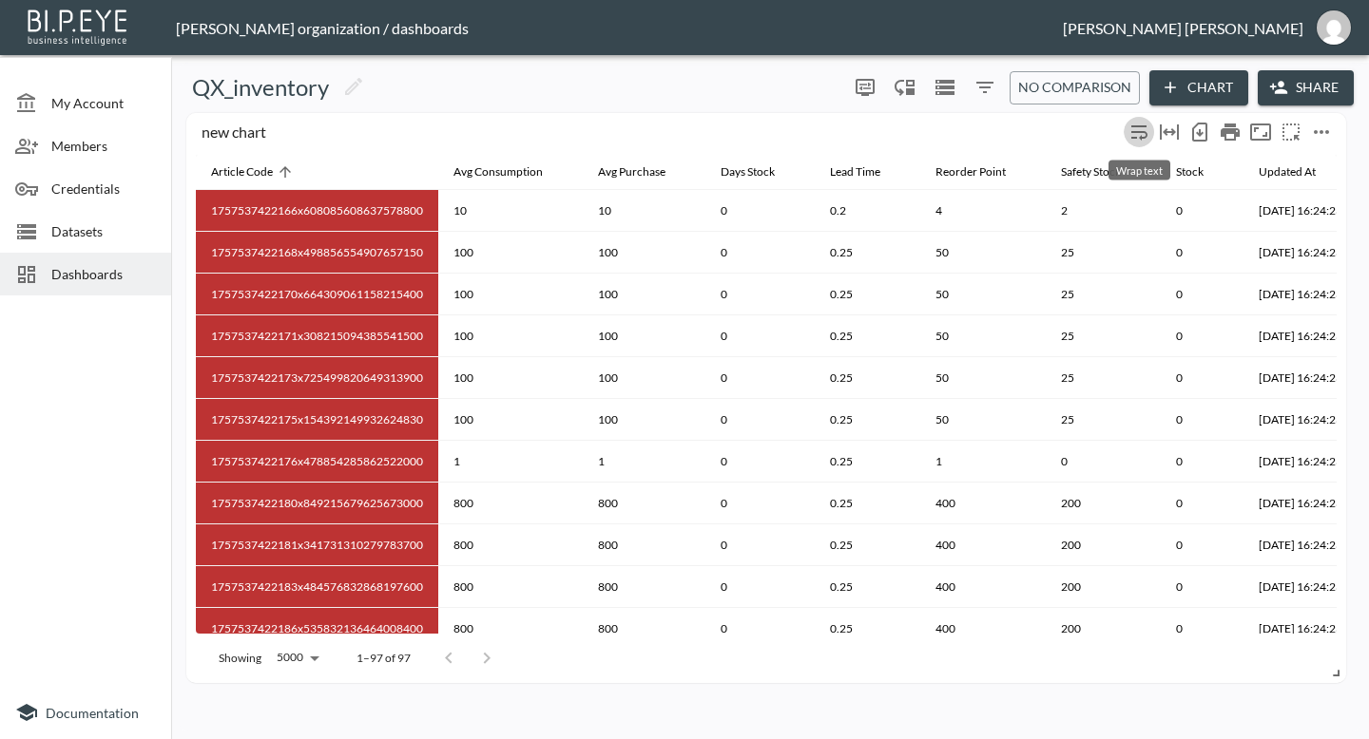
click at [1142, 133] on icon "Wrap text" at bounding box center [1138, 132] width 23 height 23
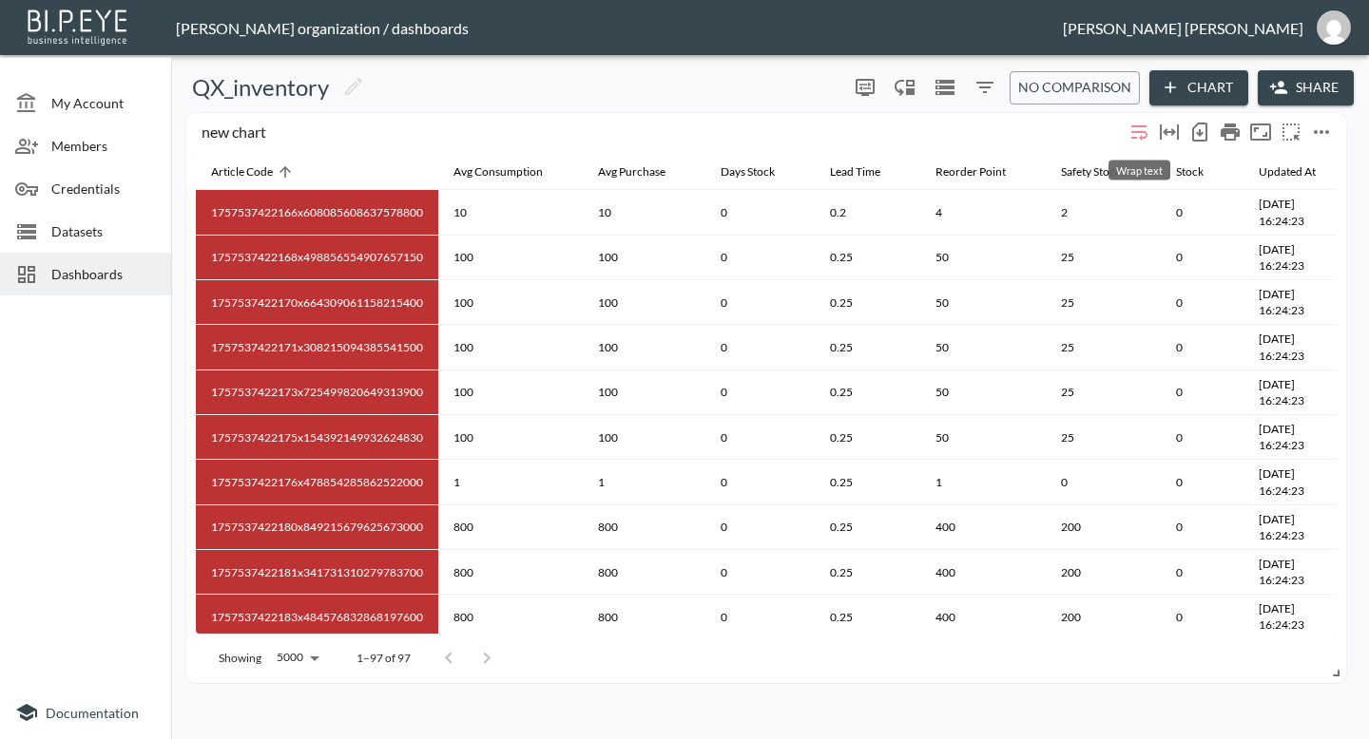
click at [1142, 133] on icon "Wrap text" at bounding box center [1138, 132] width 23 height 23
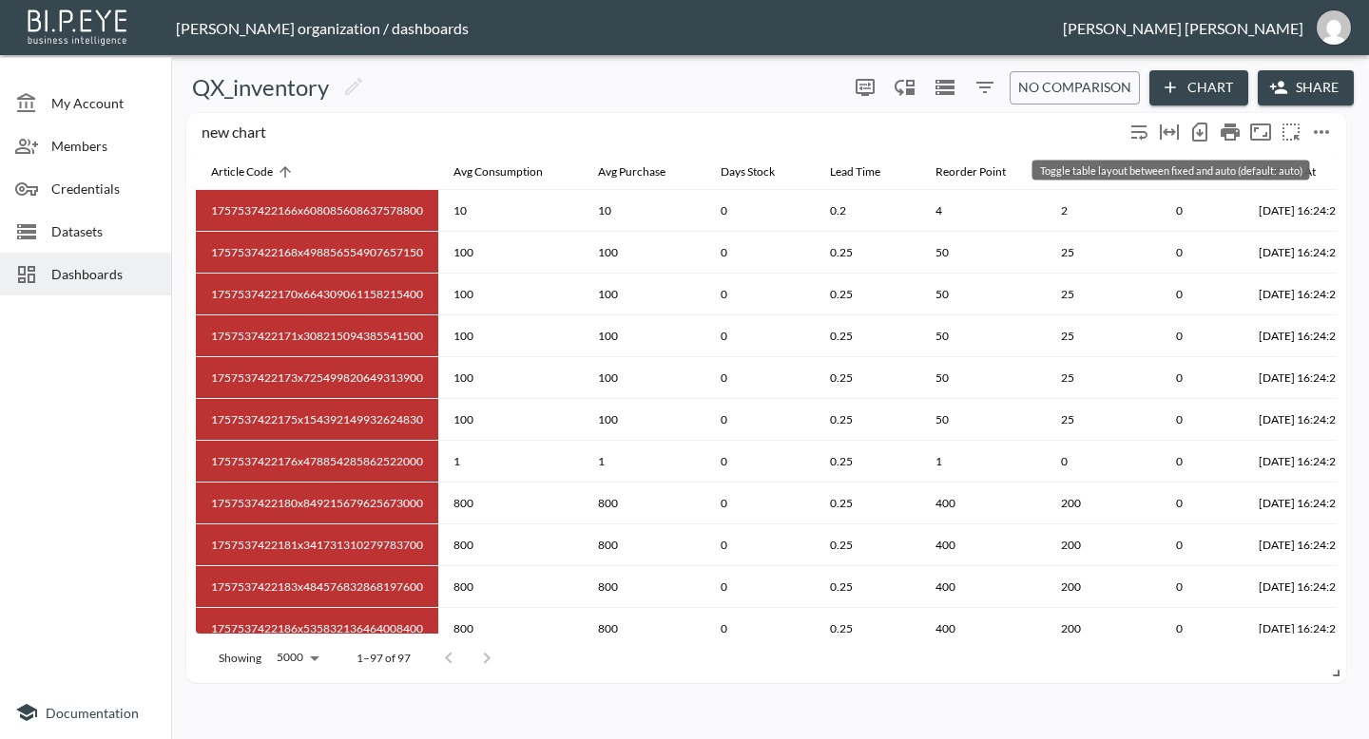
click at [1170, 131] on icon "Toggle table layout between fixed and auto (default: auto)" at bounding box center [1169, 132] width 19 height 15
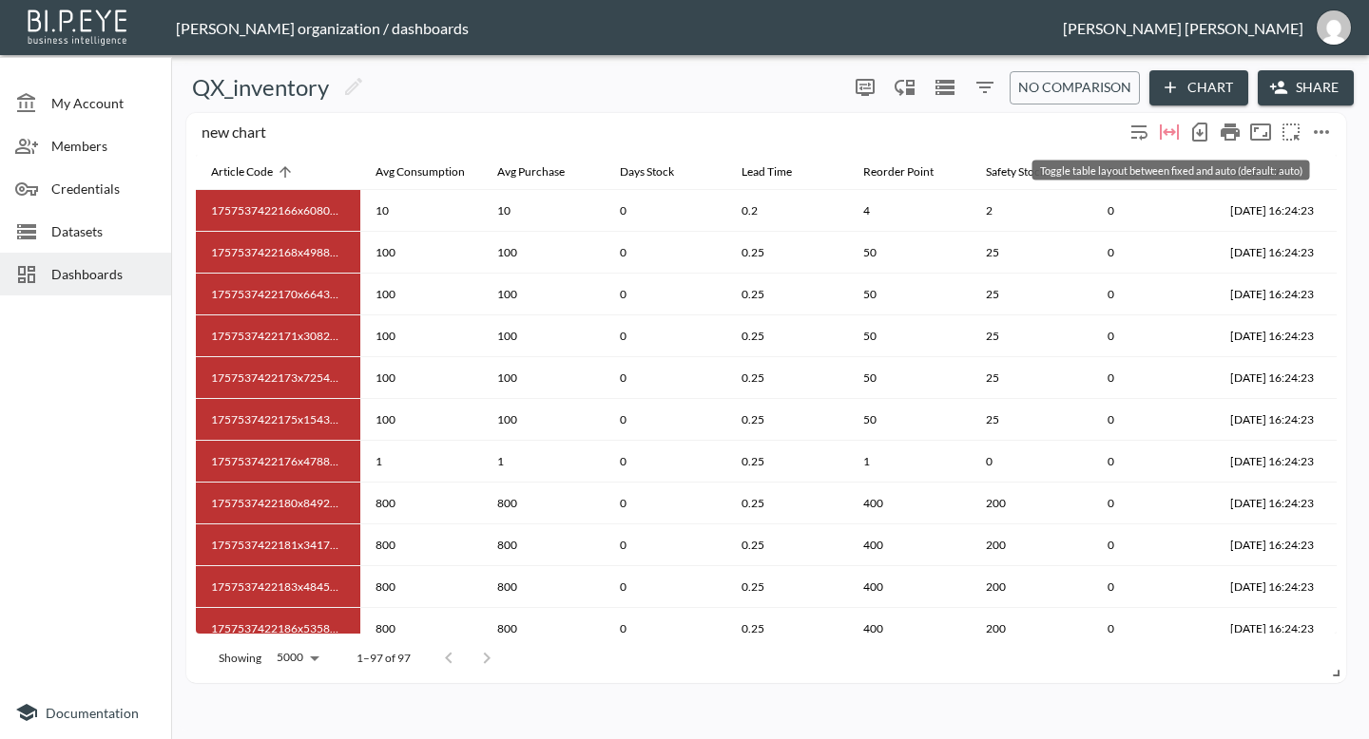
click at [1170, 131] on icon "Toggle table layout between fixed and auto (default: auto)" at bounding box center [1169, 132] width 19 height 15
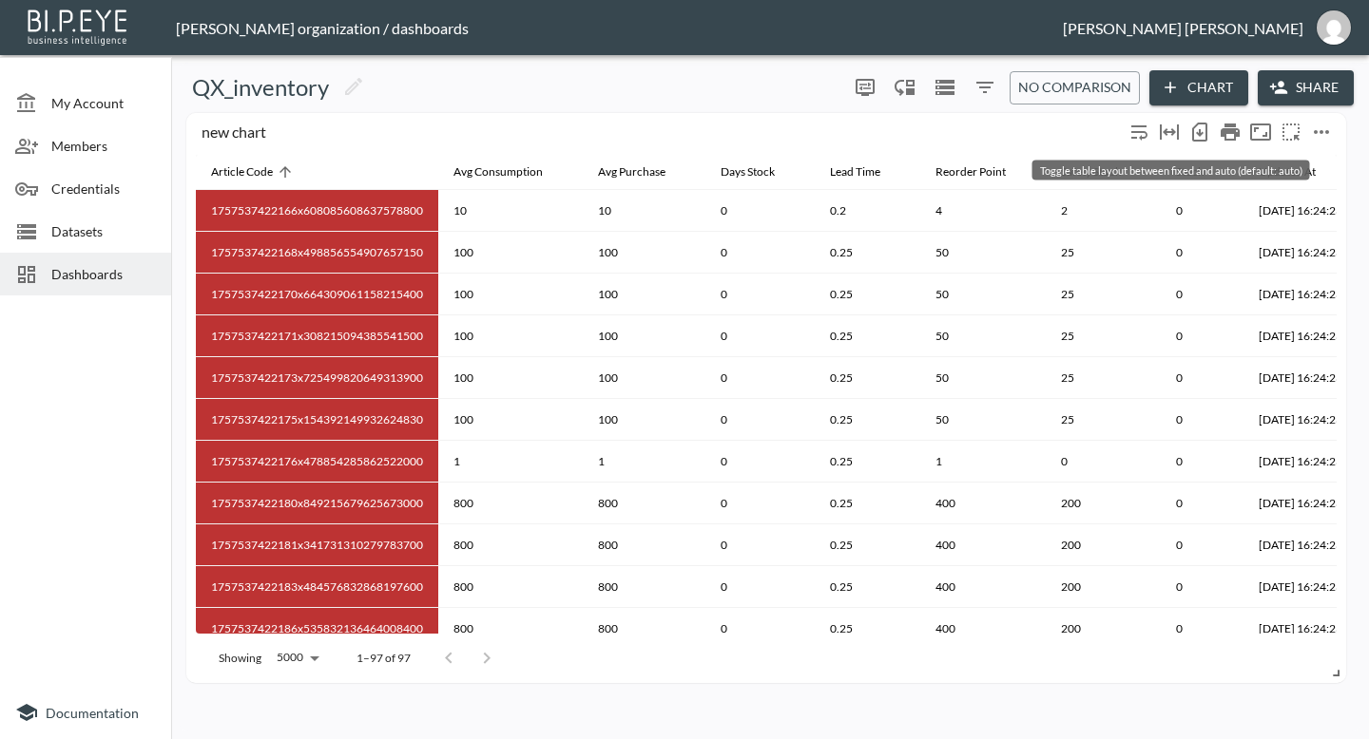
click at [1170, 131] on icon "Toggle table layout between fixed and auto (default: auto)" at bounding box center [1169, 132] width 19 height 15
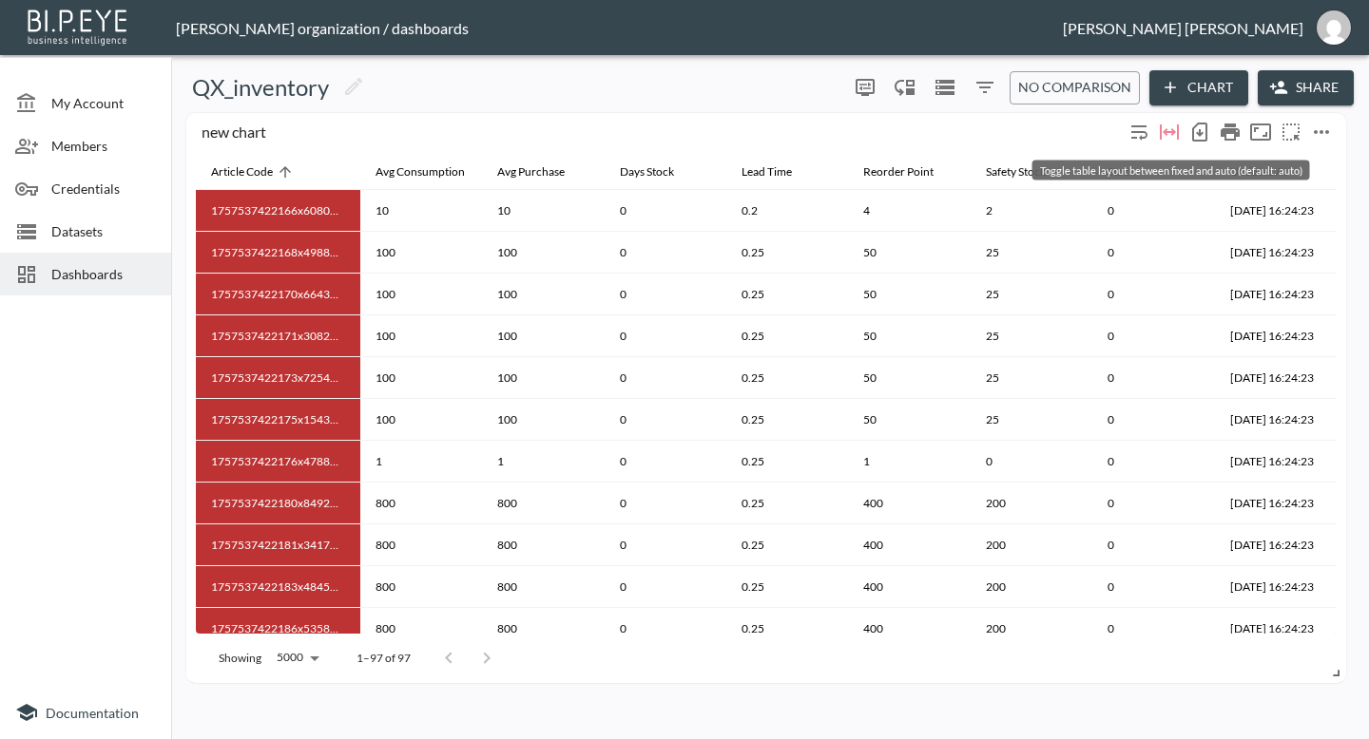
click at [1177, 130] on icon "Toggle table layout between fixed and auto (default: auto)" at bounding box center [1169, 132] width 19 height 15
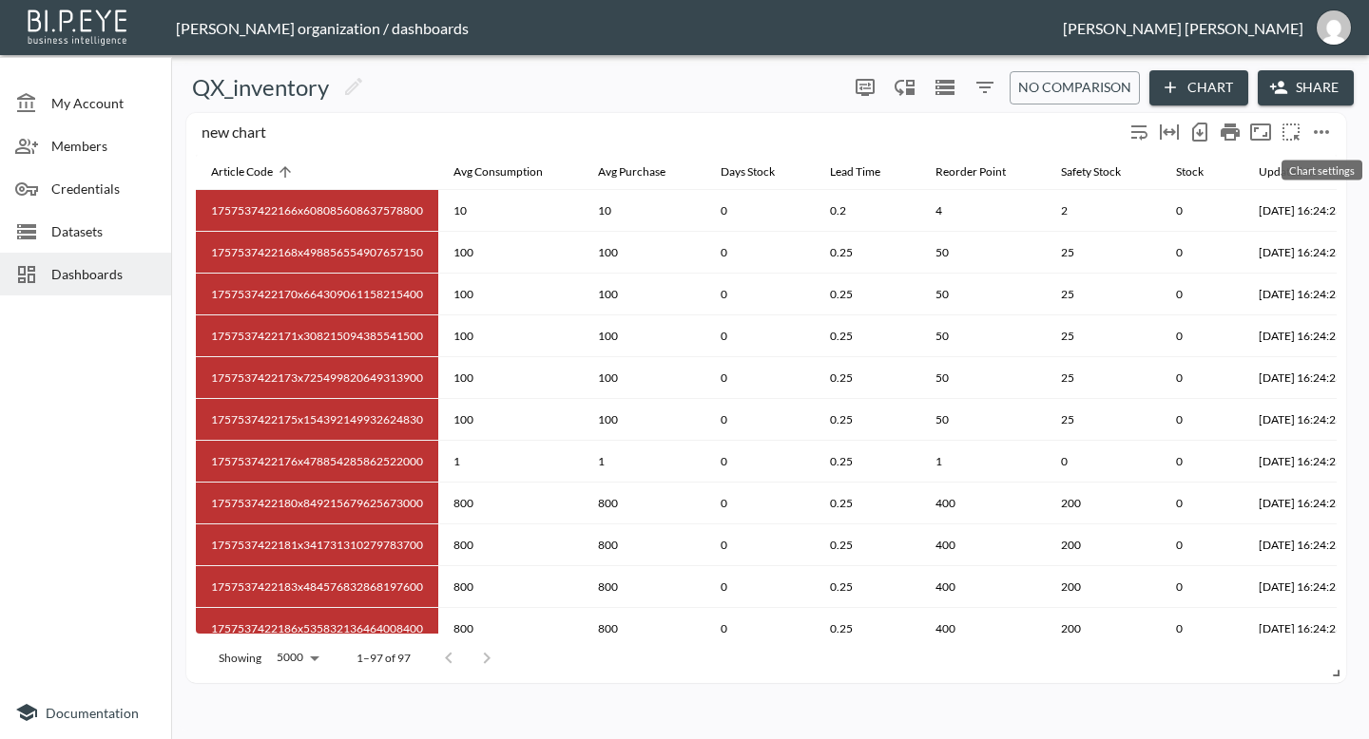
click at [1316, 130] on icon "more" at bounding box center [1321, 132] width 15 height 4
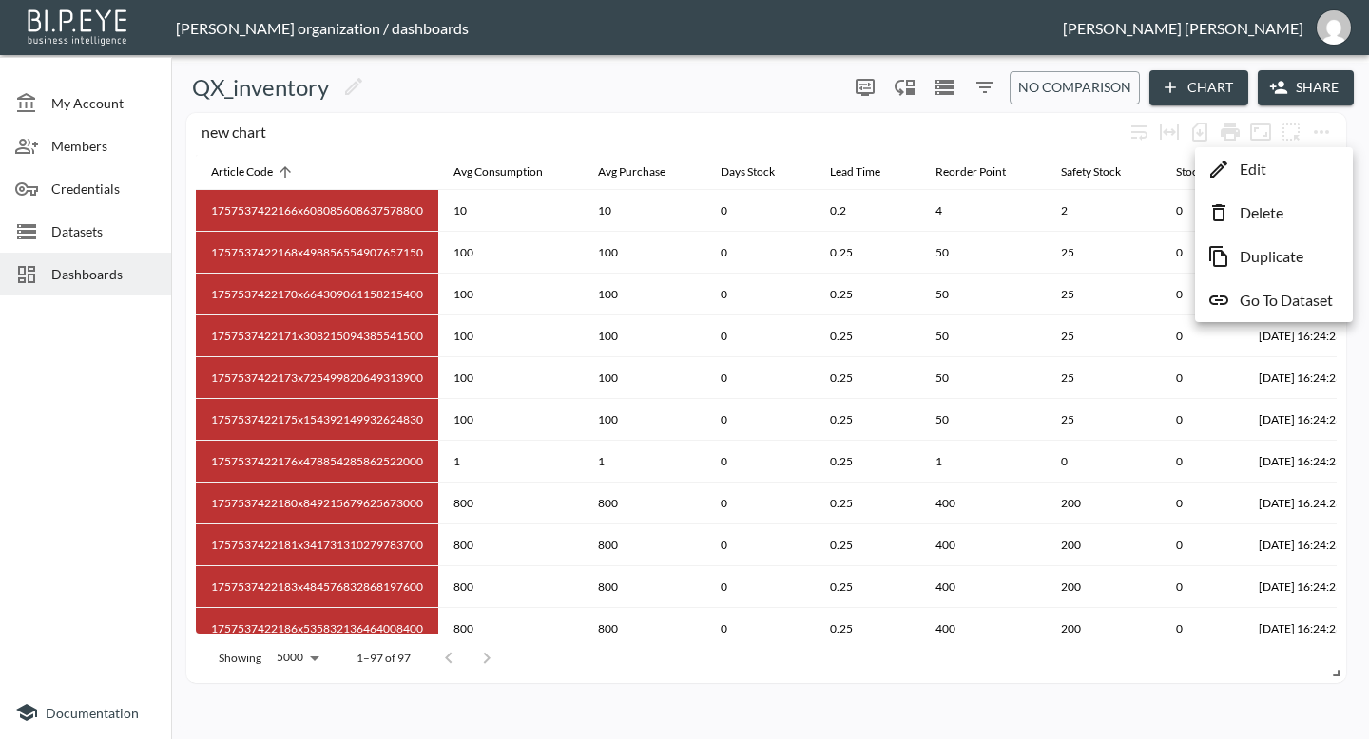
click at [740, 98] on div at bounding box center [684, 369] width 1369 height 739
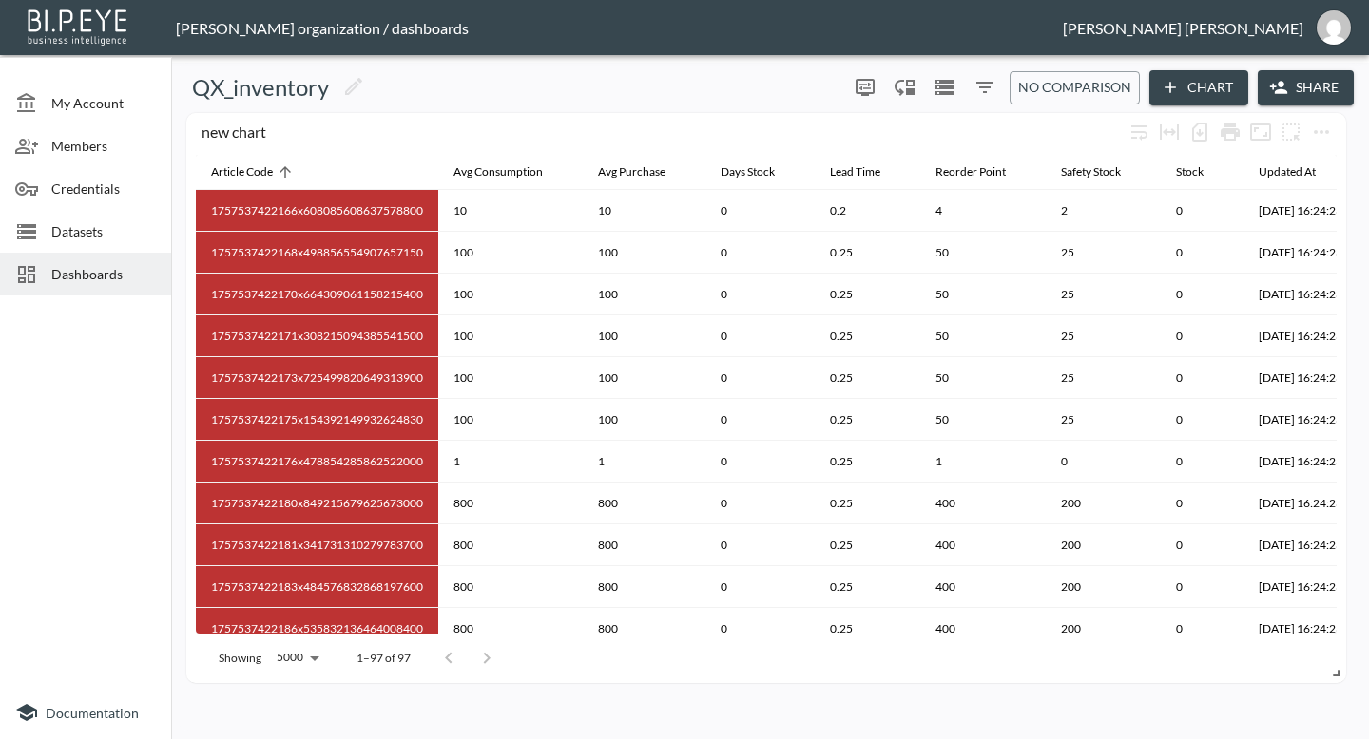
click at [1085, 89] on span "No comparison" at bounding box center [1074, 88] width 113 height 24
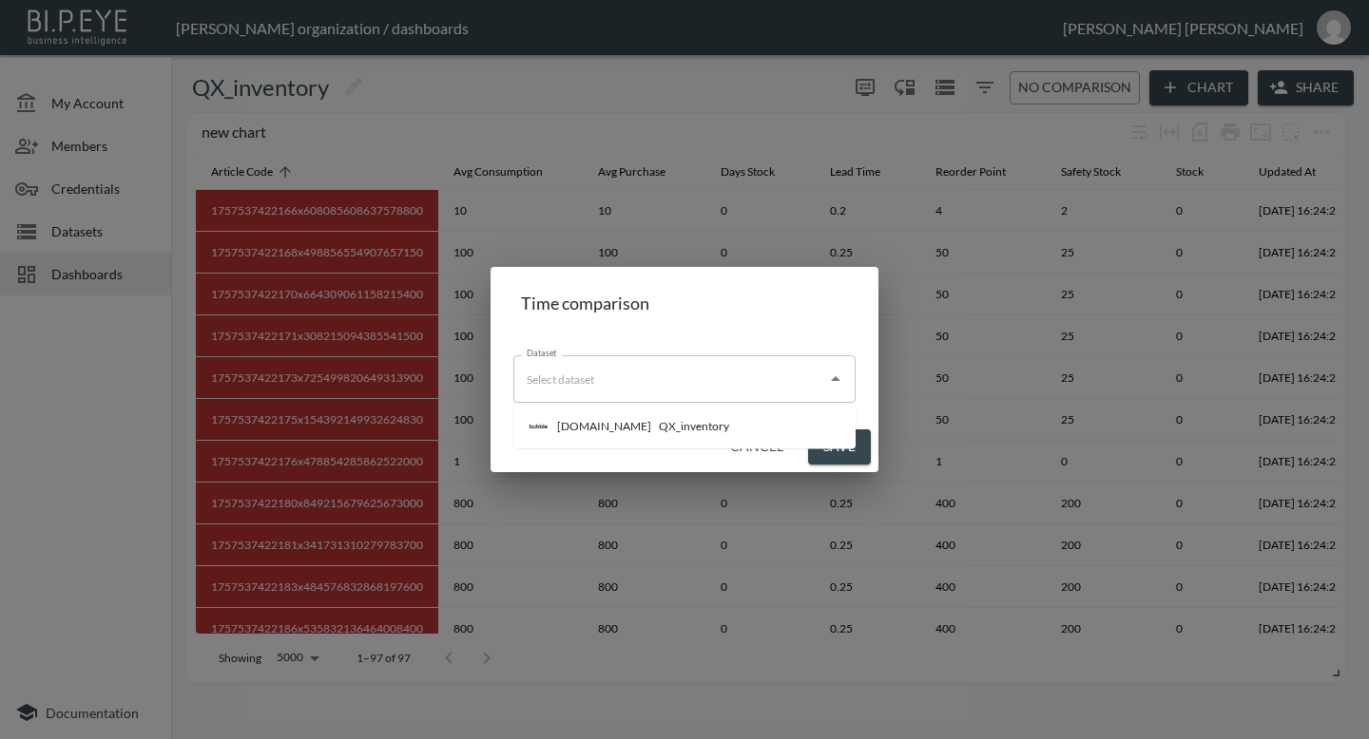
click at [823, 394] on div "Dataset" at bounding box center [684, 379] width 342 height 48
click at [927, 361] on div "Time comparison Dataset Dataset Cancel Save" at bounding box center [684, 369] width 1369 height 739
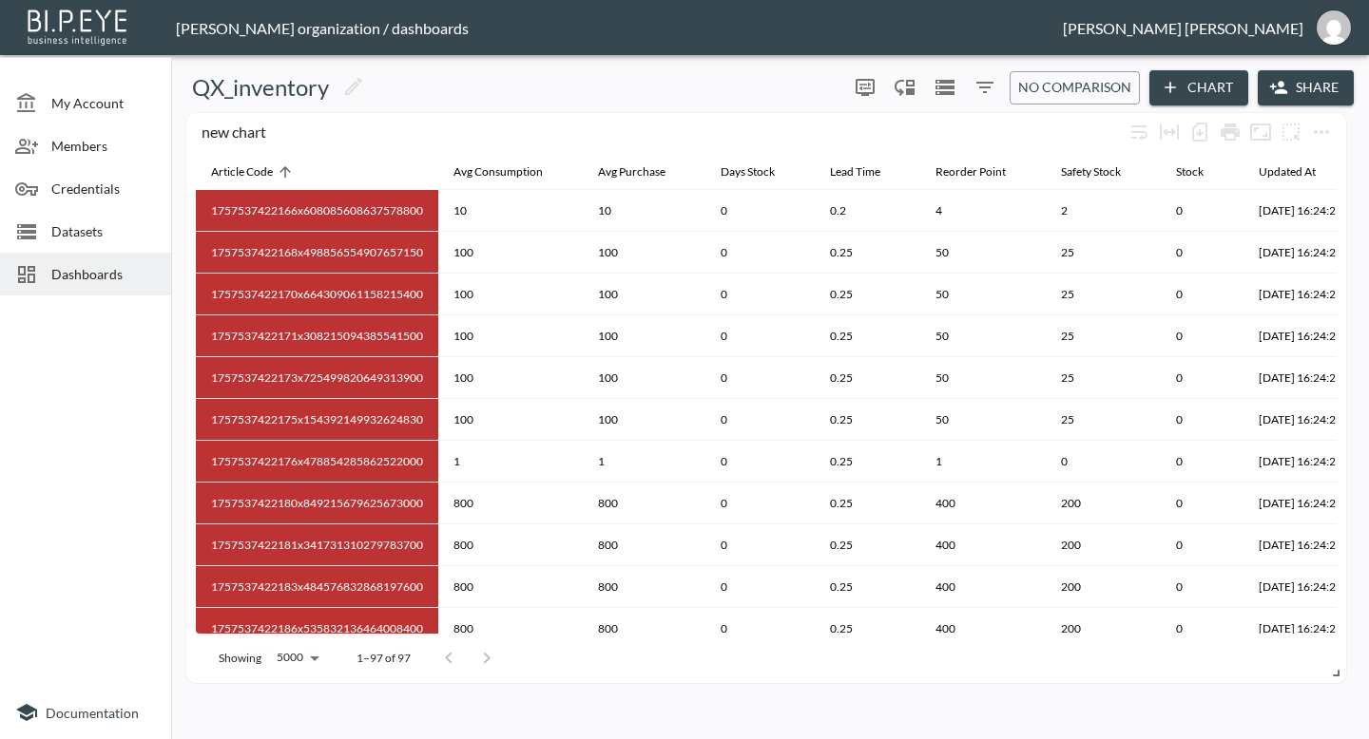
click at [1286, 83] on icon "button" at bounding box center [1278, 87] width 19 height 19
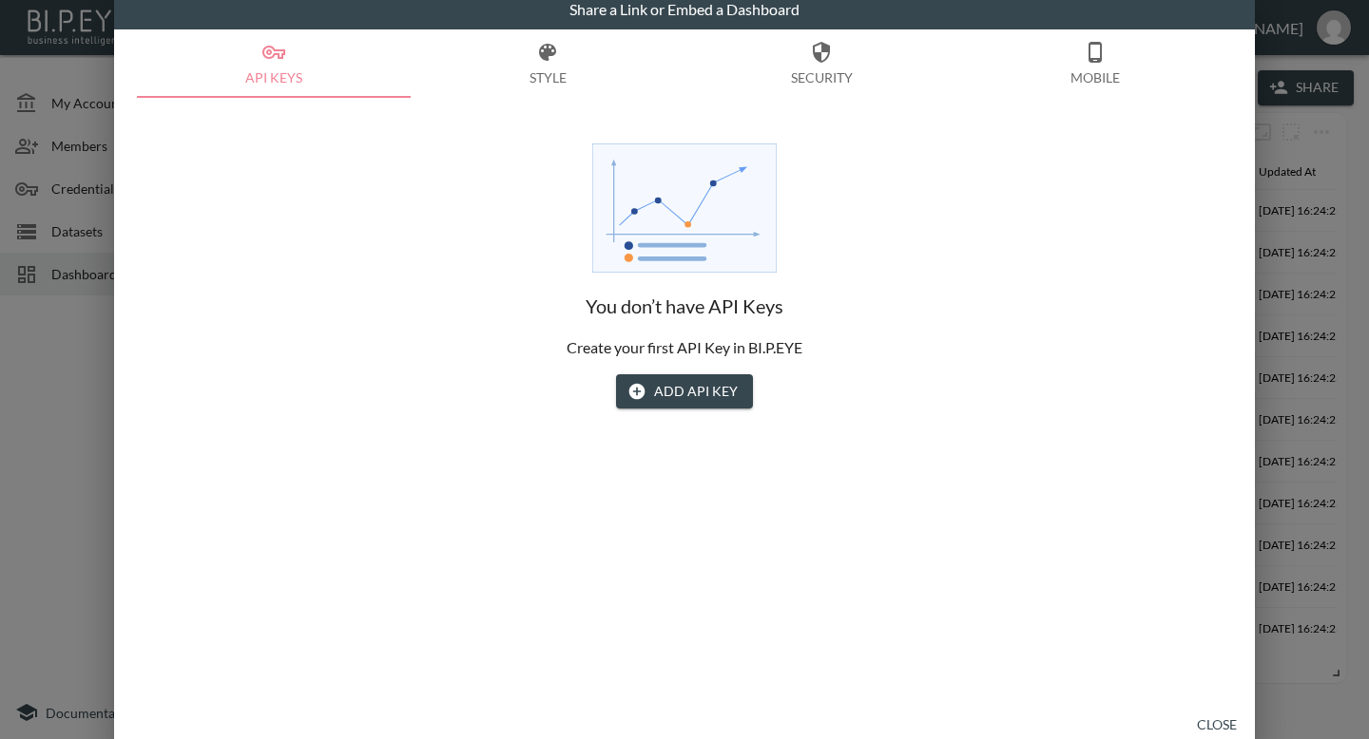
click at [1290, 210] on div "Share a Link or Embed a Dashboard API Keys Style Security Mobile You don’t have…" at bounding box center [684, 369] width 1369 height 739
click at [1207, 729] on button "Close" at bounding box center [1216, 725] width 61 height 35
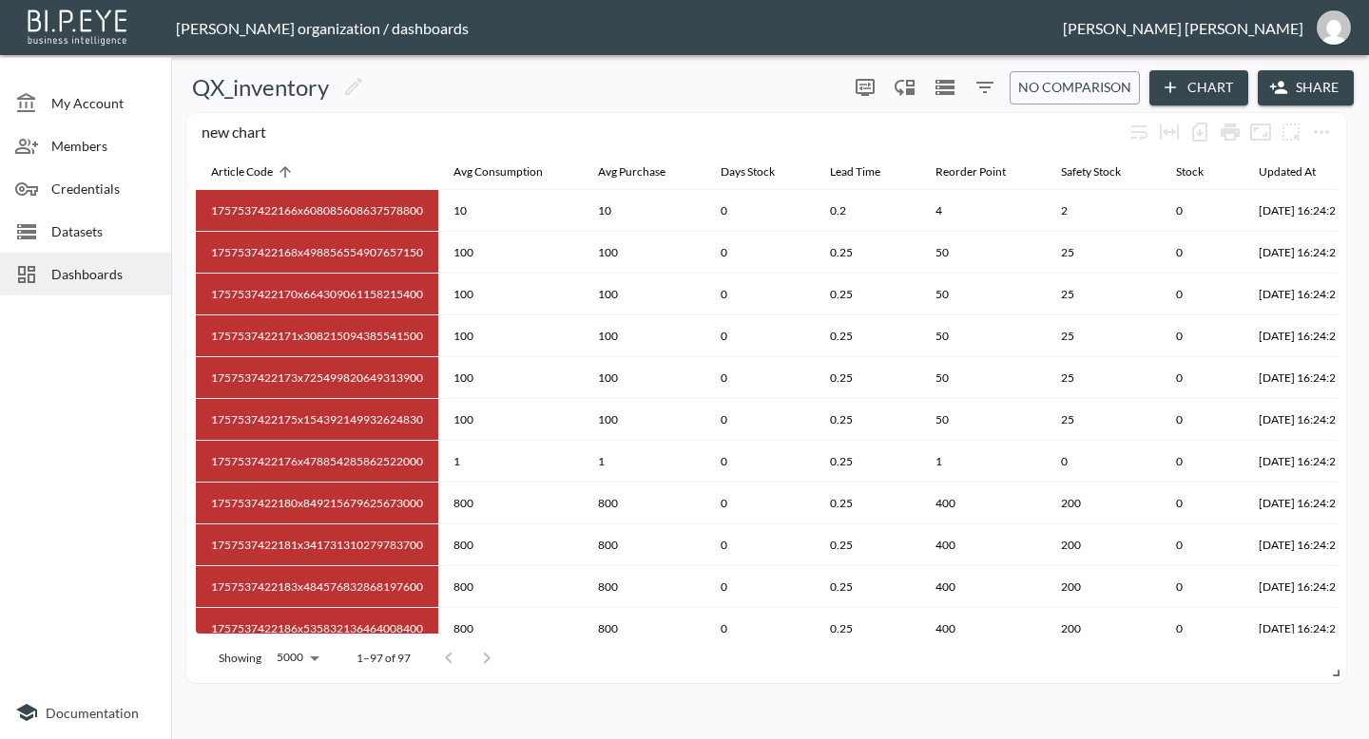
click at [87, 224] on span "Datasets" at bounding box center [103, 231] width 105 height 20
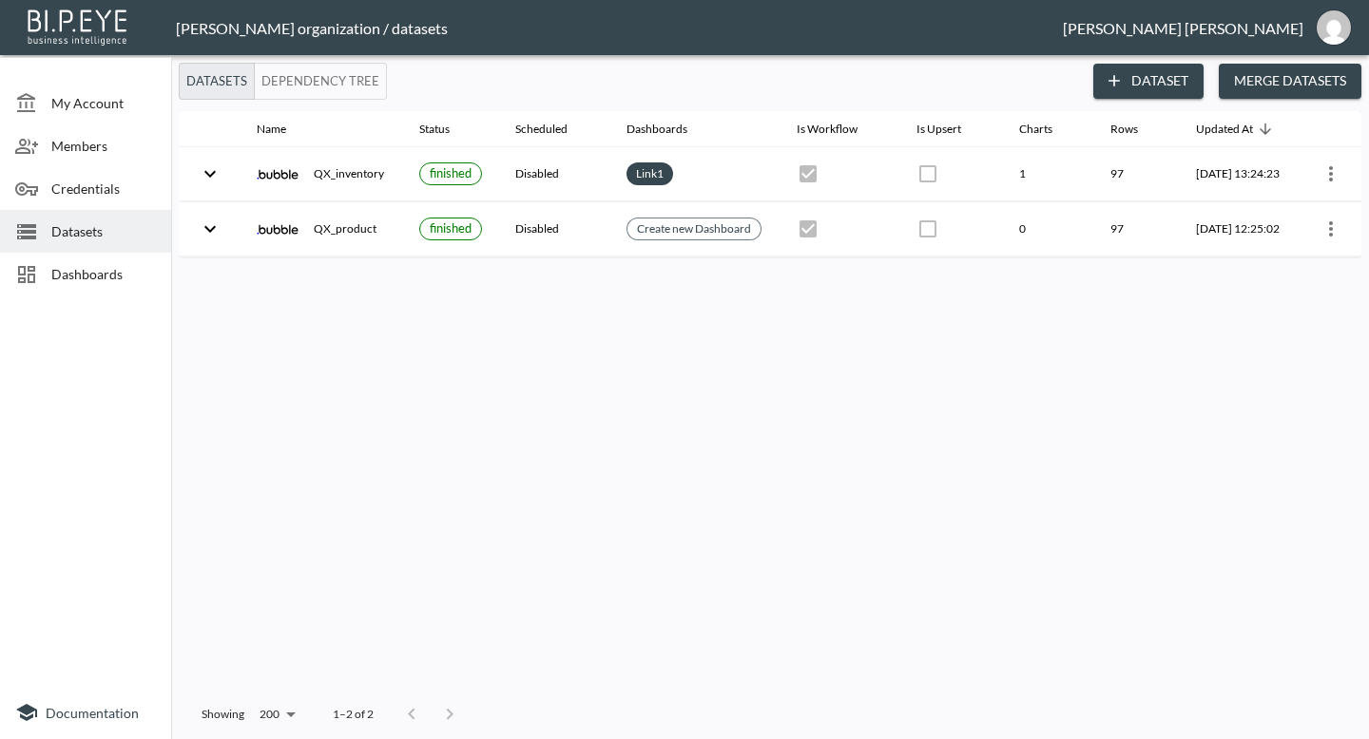
click at [1276, 73] on button "Merge Datasets" at bounding box center [1290, 81] width 143 height 35
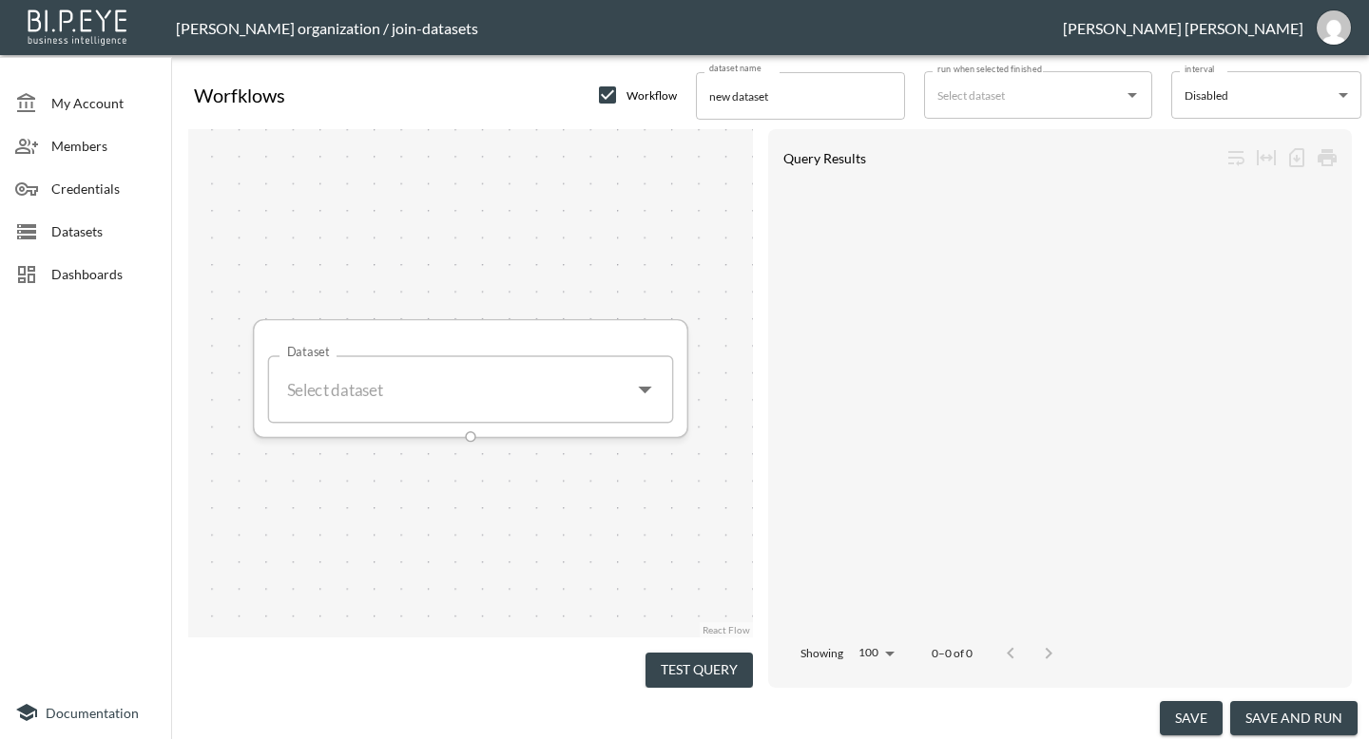
click at [634, 396] on icon "Open" at bounding box center [644, 390] width 32 height 32
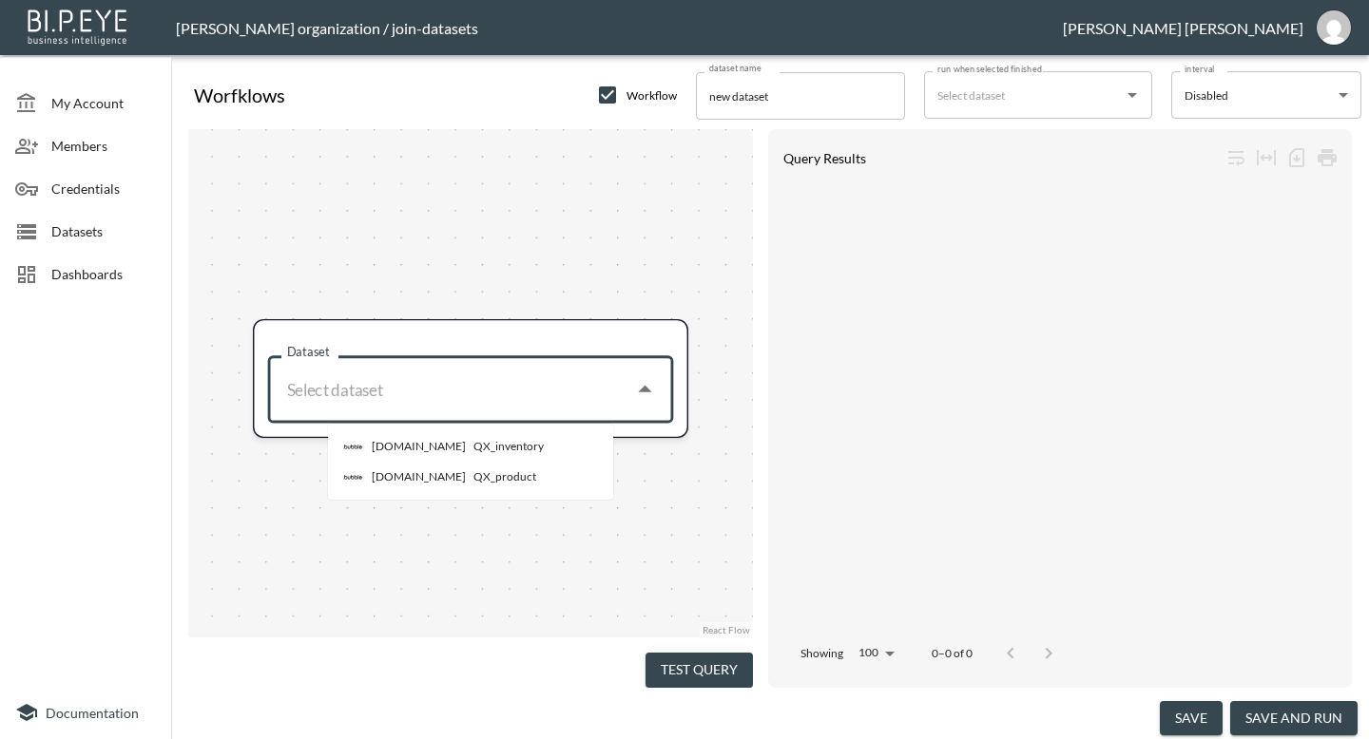
click at [473, 447] on div "QX_inventory" at bounding box center [508, 446] width 70 height 17
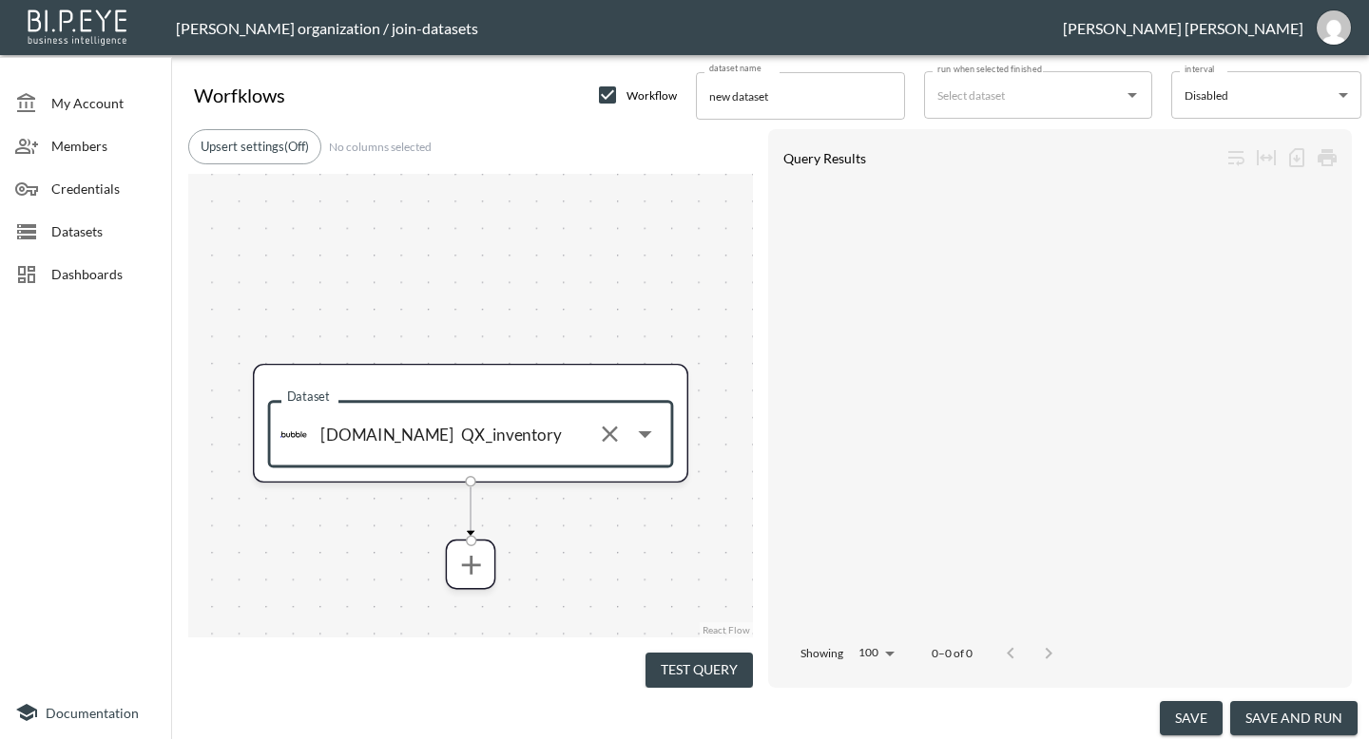
click at [701, 667] on button "Test Query" at bounding box center [698, 670] width 107 height 35
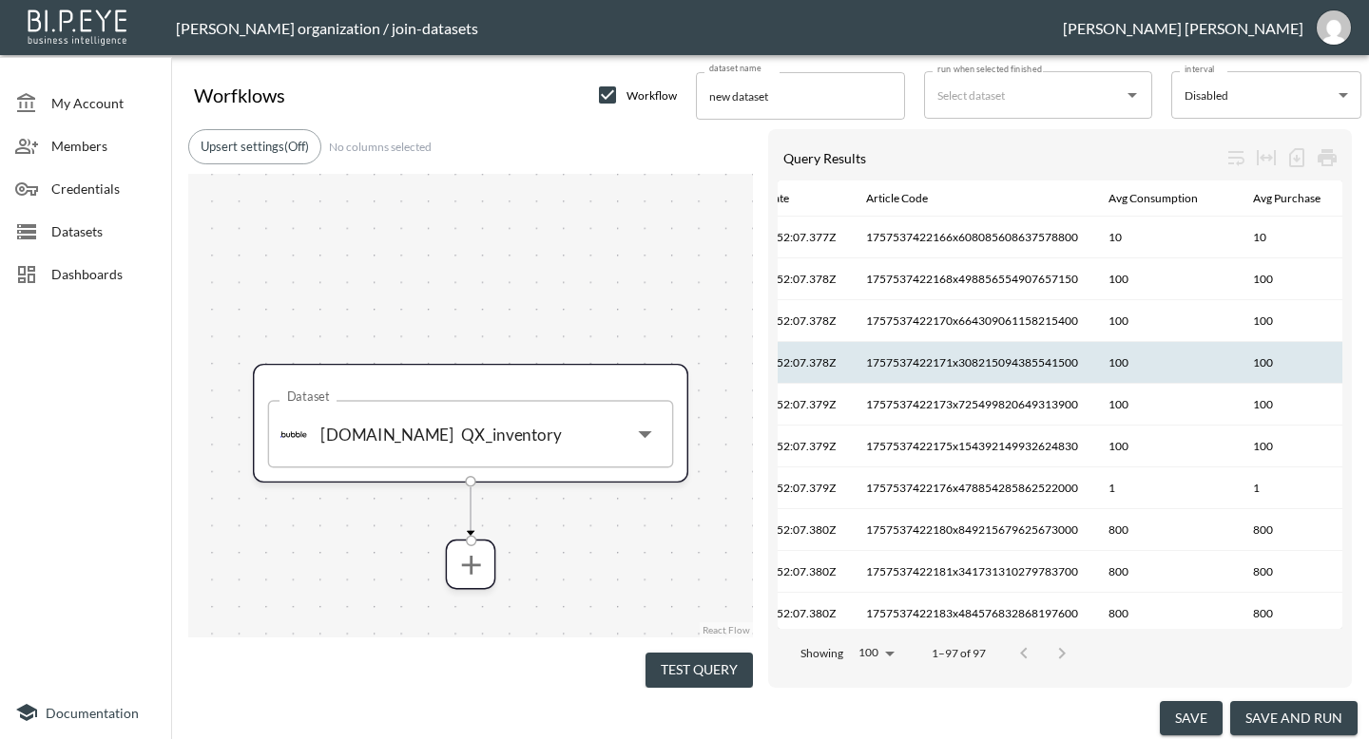
scroll to position [0, 424]
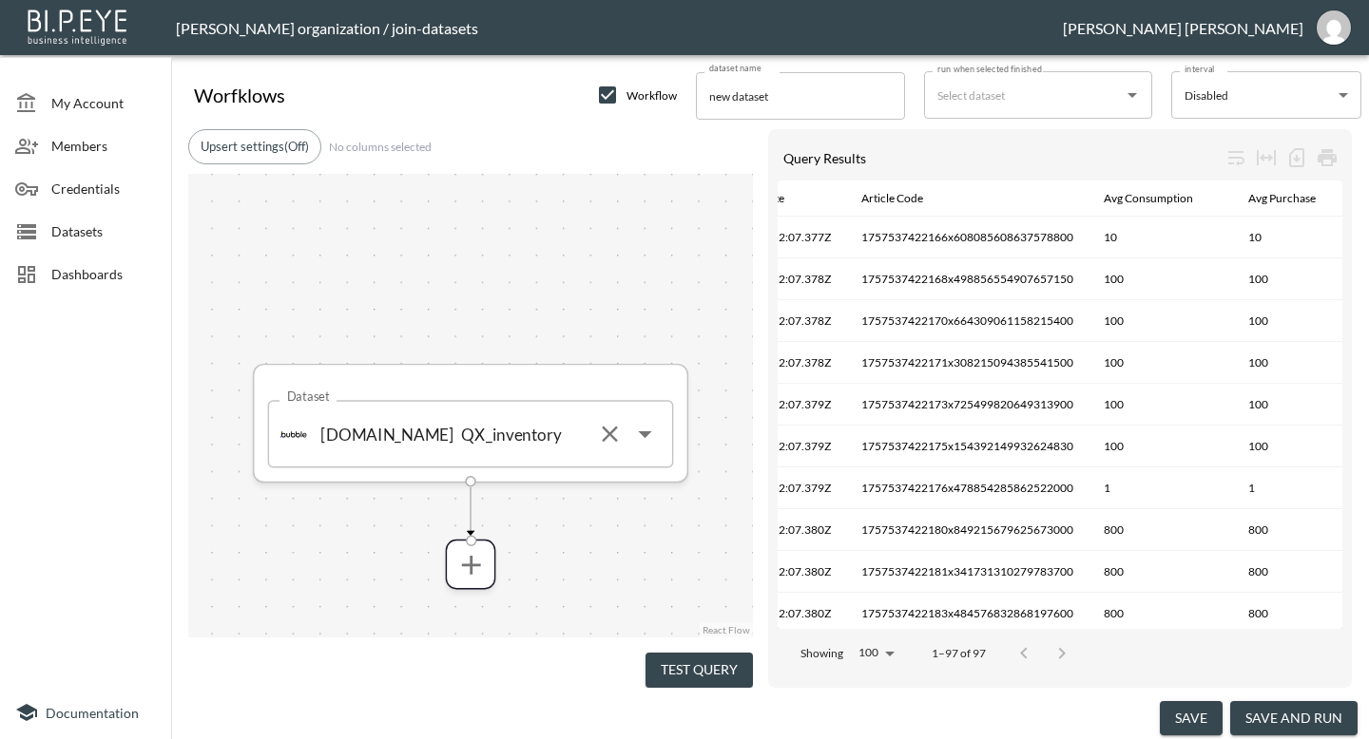
click at [647, 435] on icon "Open" at bounding box center [644, 435] width 13 height 7
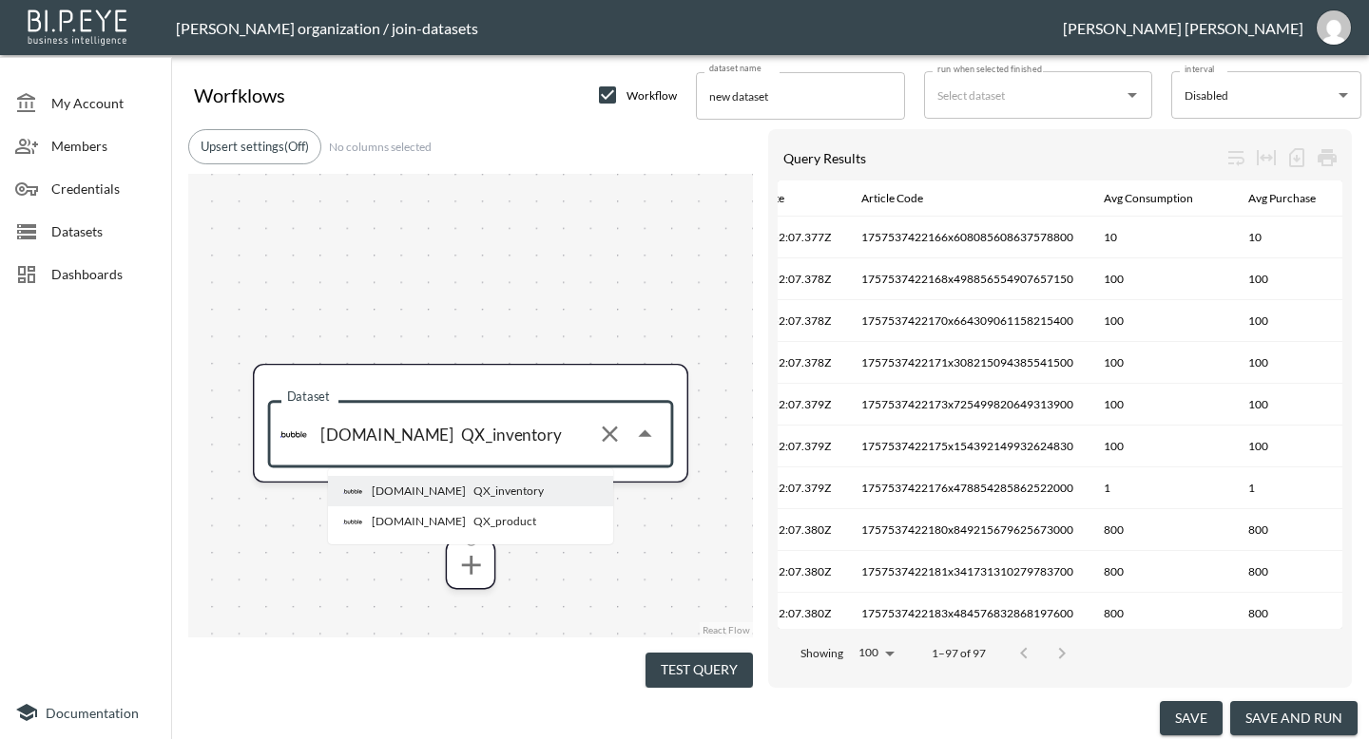
click at [499, 518] on li "[DOMAIN_NAME] QX_product" at bounding box center [518, 522] width 380 height 30
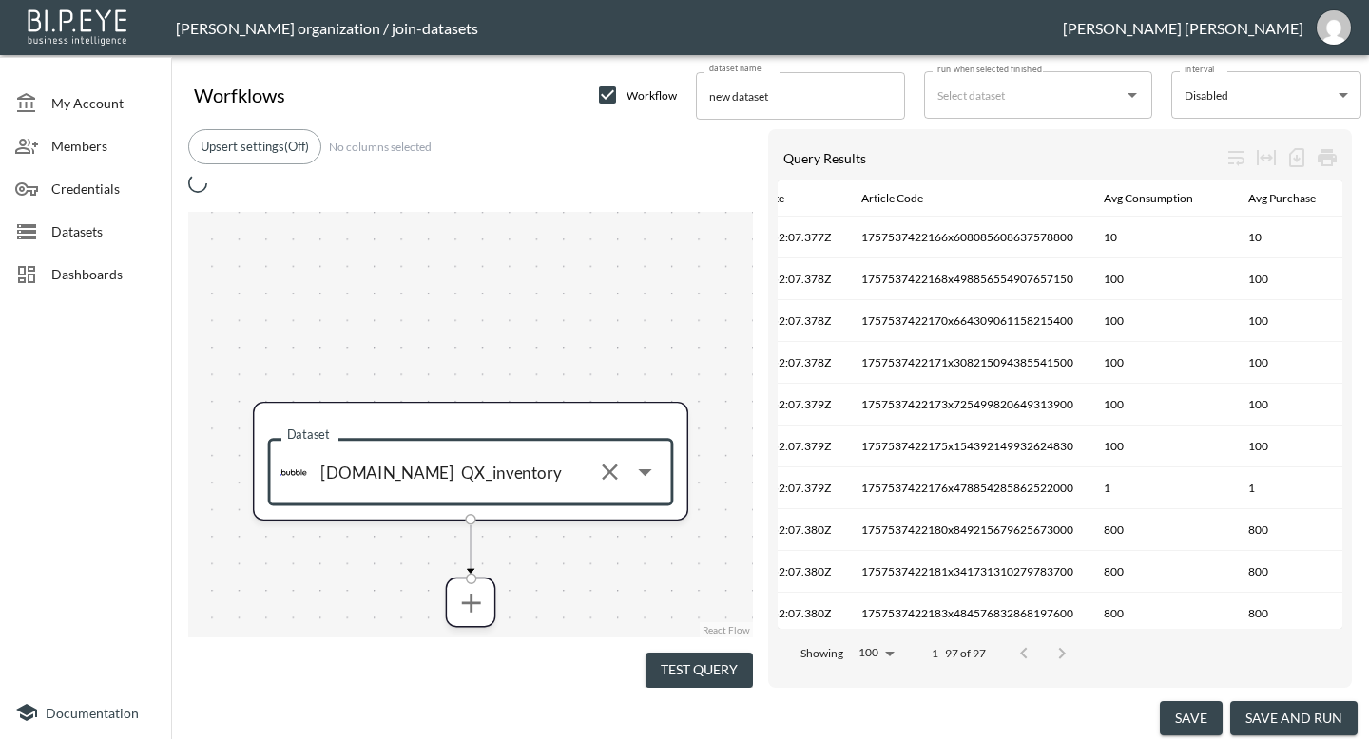
click at [721, 662] on button "Test Query" at bounding box center [698, 670] width 107 height 35
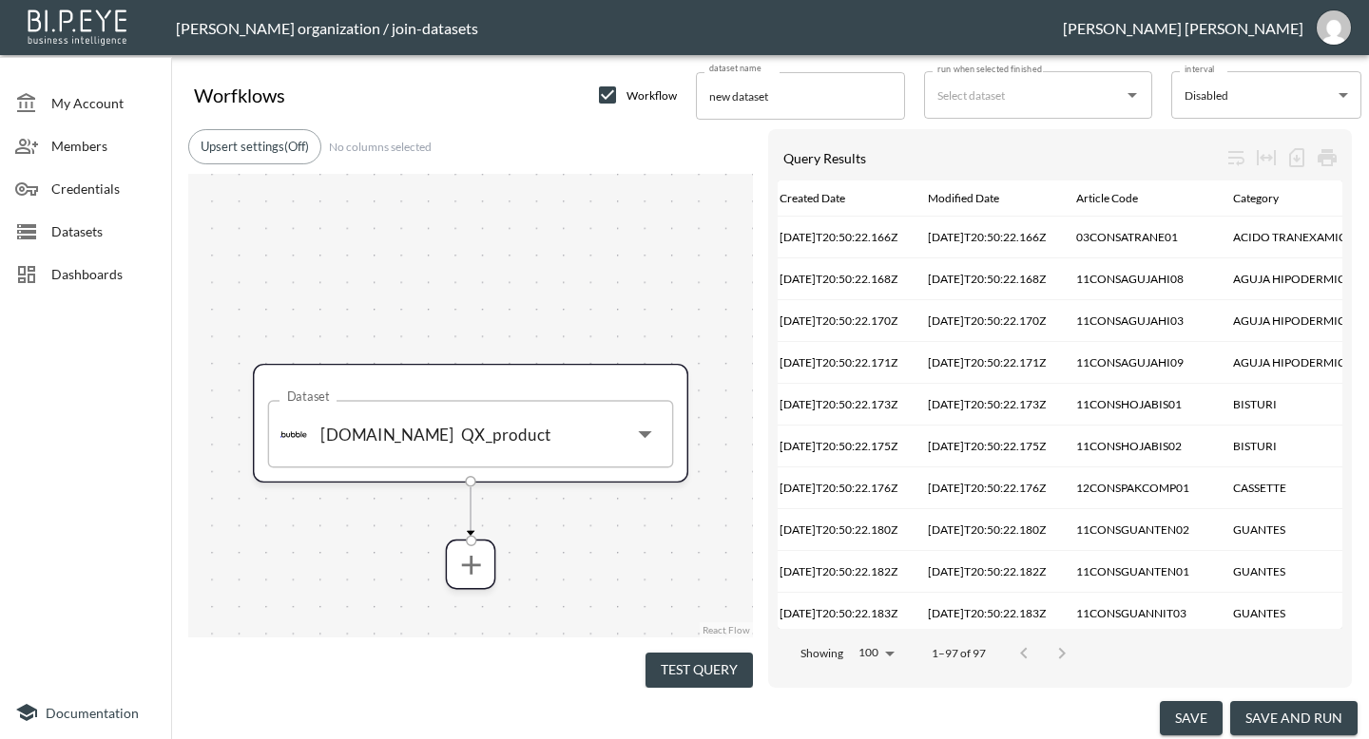
scroll to position [0, 221]
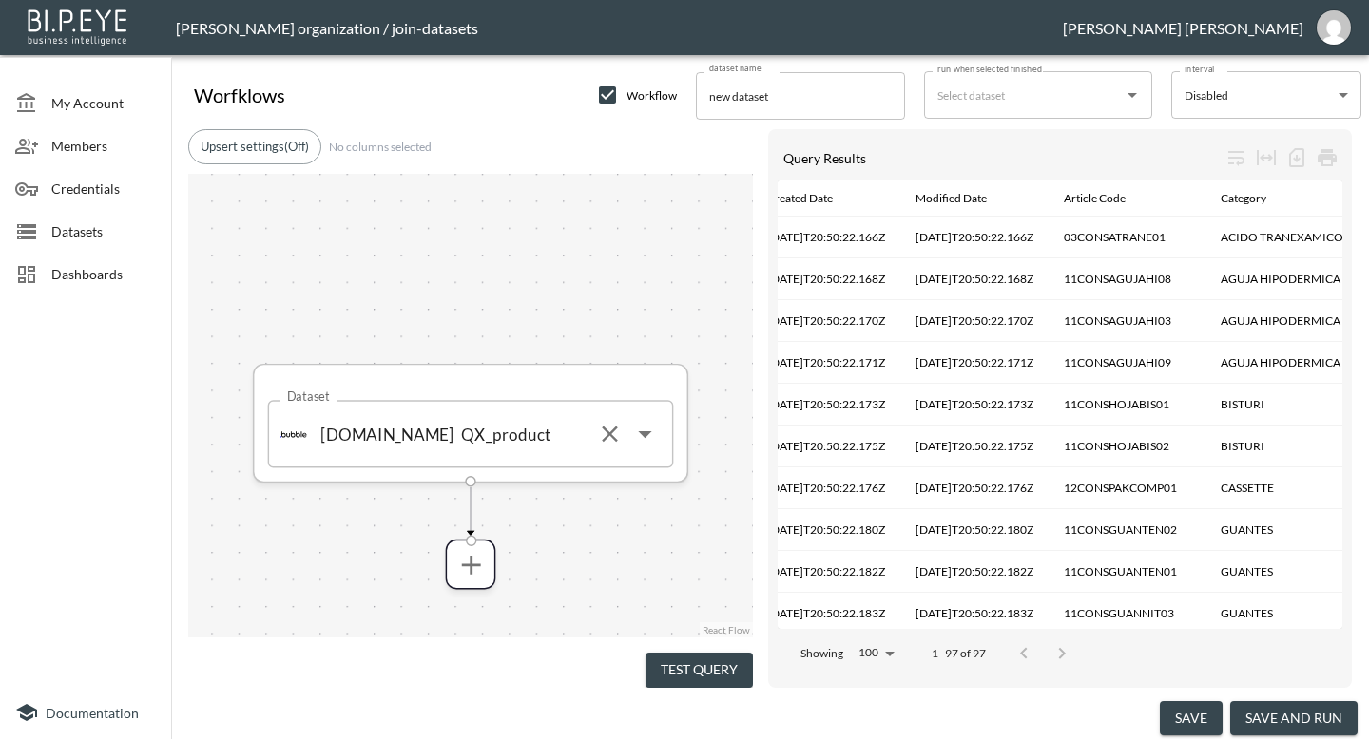
click at [640, 438] on icon "Open" at bounding box center [644, 434] width 32 height 32
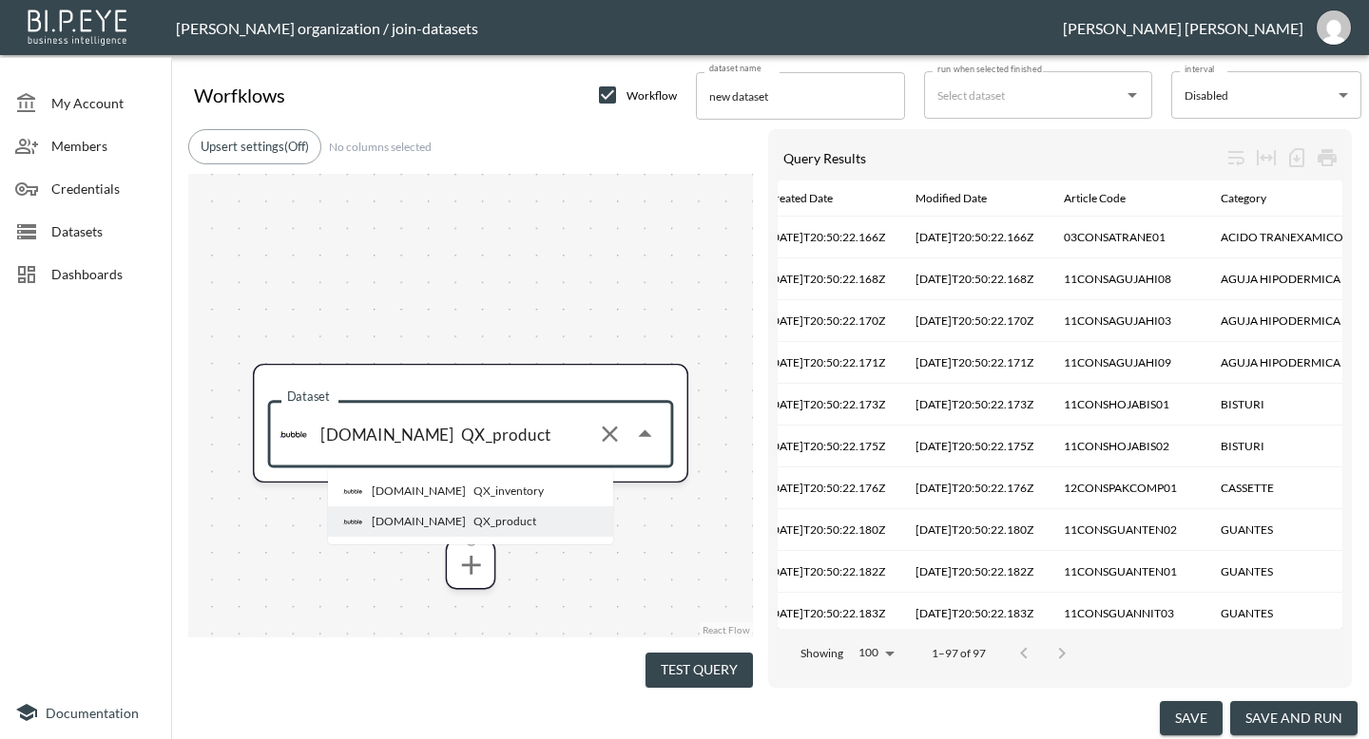
click at [486, 492] on div "QX_inventory" at bounding box center [508, 491] width 70 height 17
type input "QX_inventory"
click at [716, 670] on button "Test Query" at bounding box center [698, 670] width 107 height 35
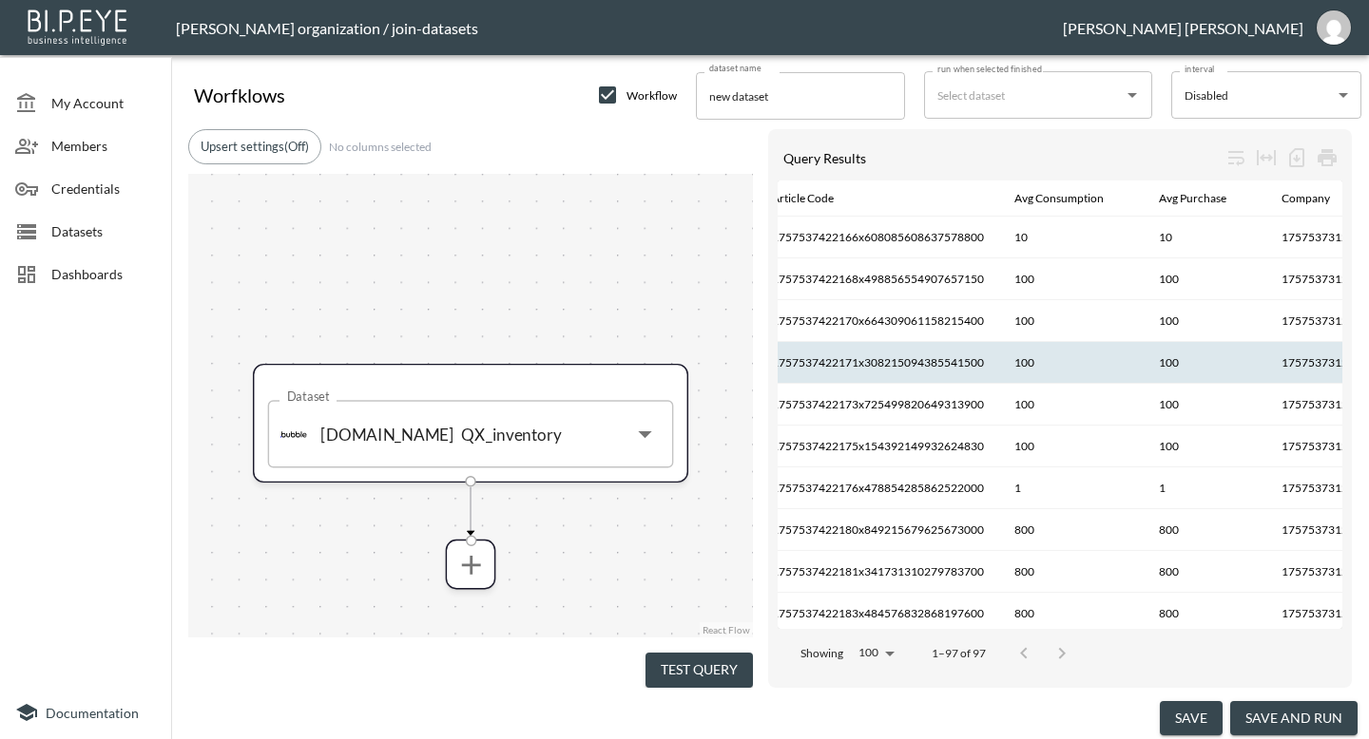
scroll to position [0, 521]
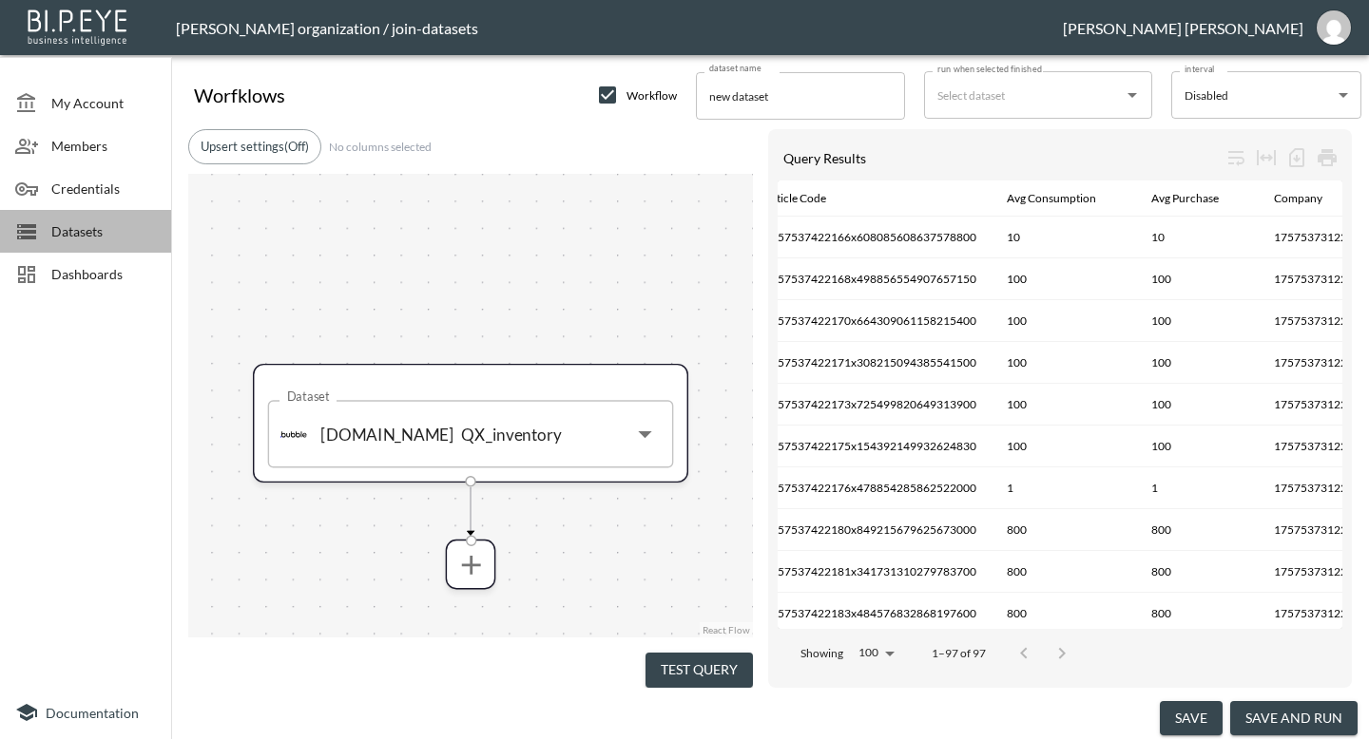
click at [65, 228] on span "Datasets" at bounding box center [103, 231] width 105 height 20
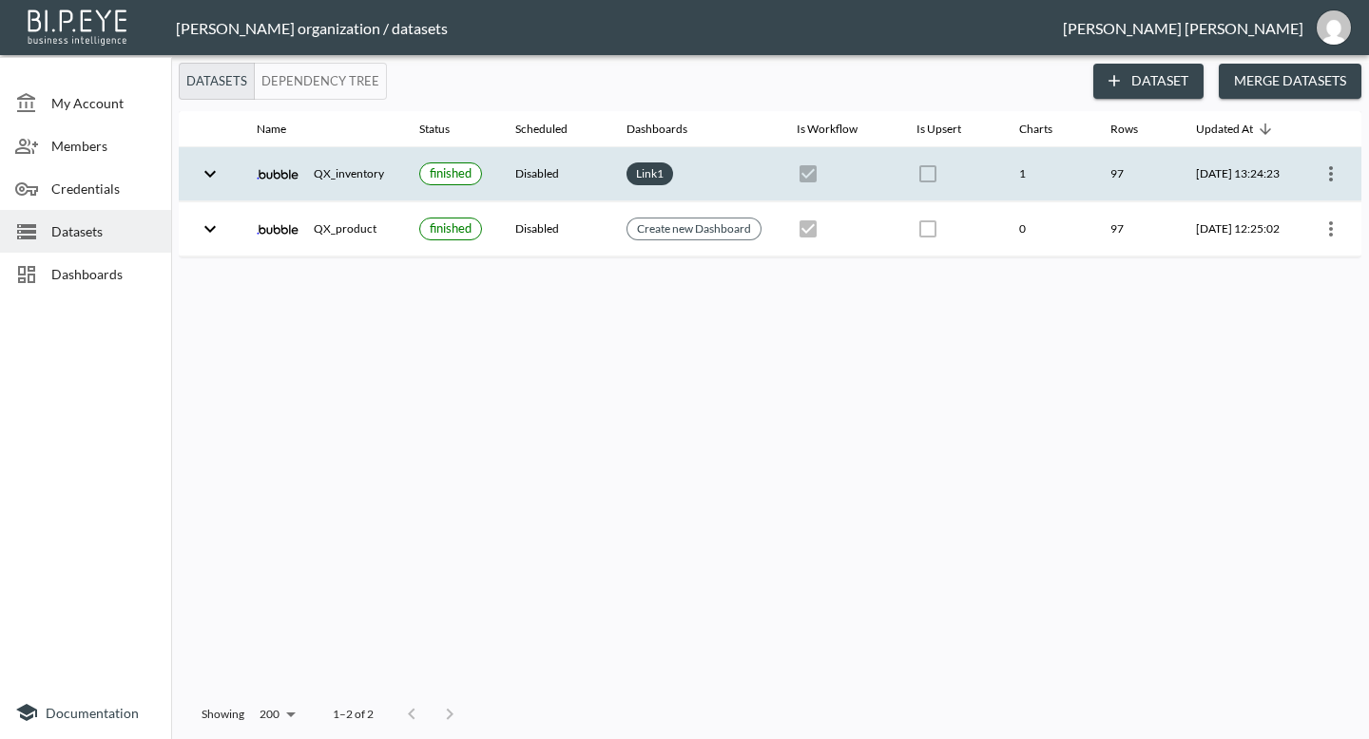
click at [1332, 172] on icon "more" at bounding box center [1330, 174] width 23 height 23
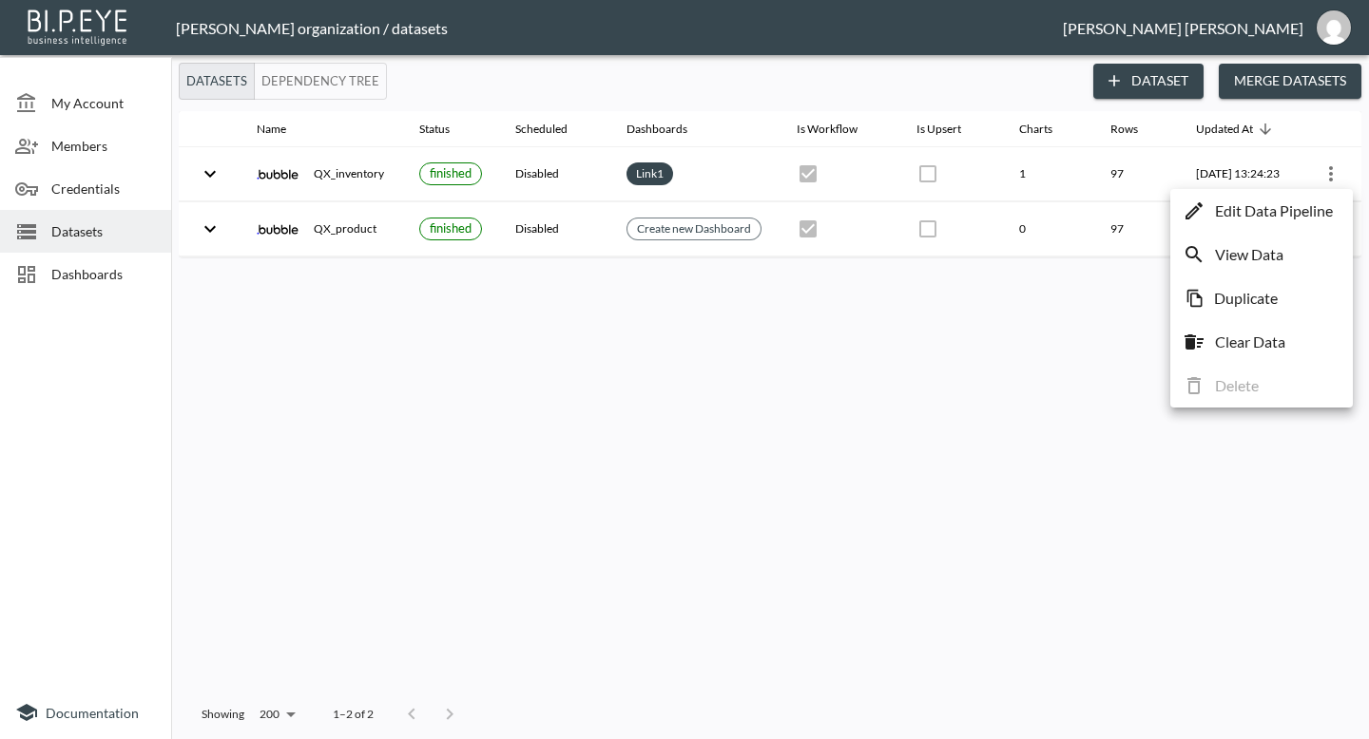
click at [1242, 197] on li "Edit Data Pipeline" at bounding box center [1261, 211] width 173 height 34
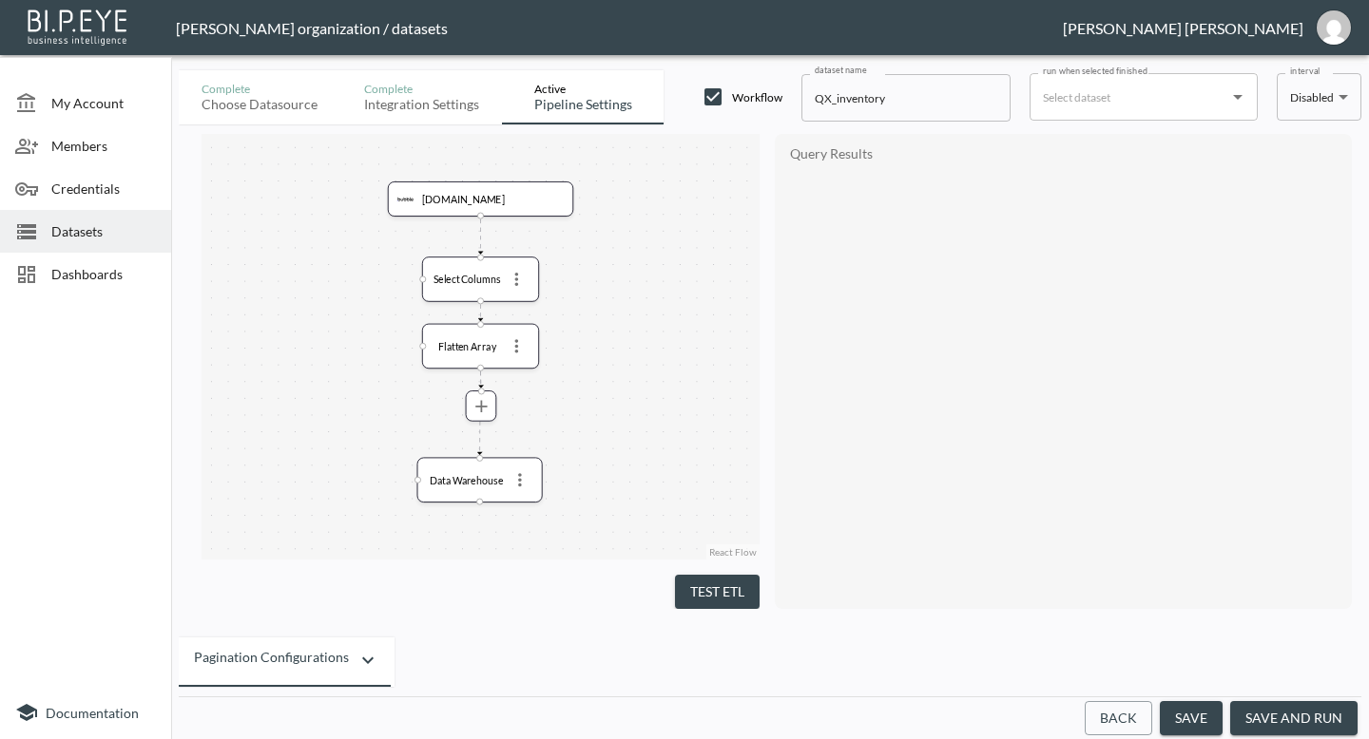
click at [717, 575] on button "Test ETL" at bounding box center [717, 592] width 85 height 35
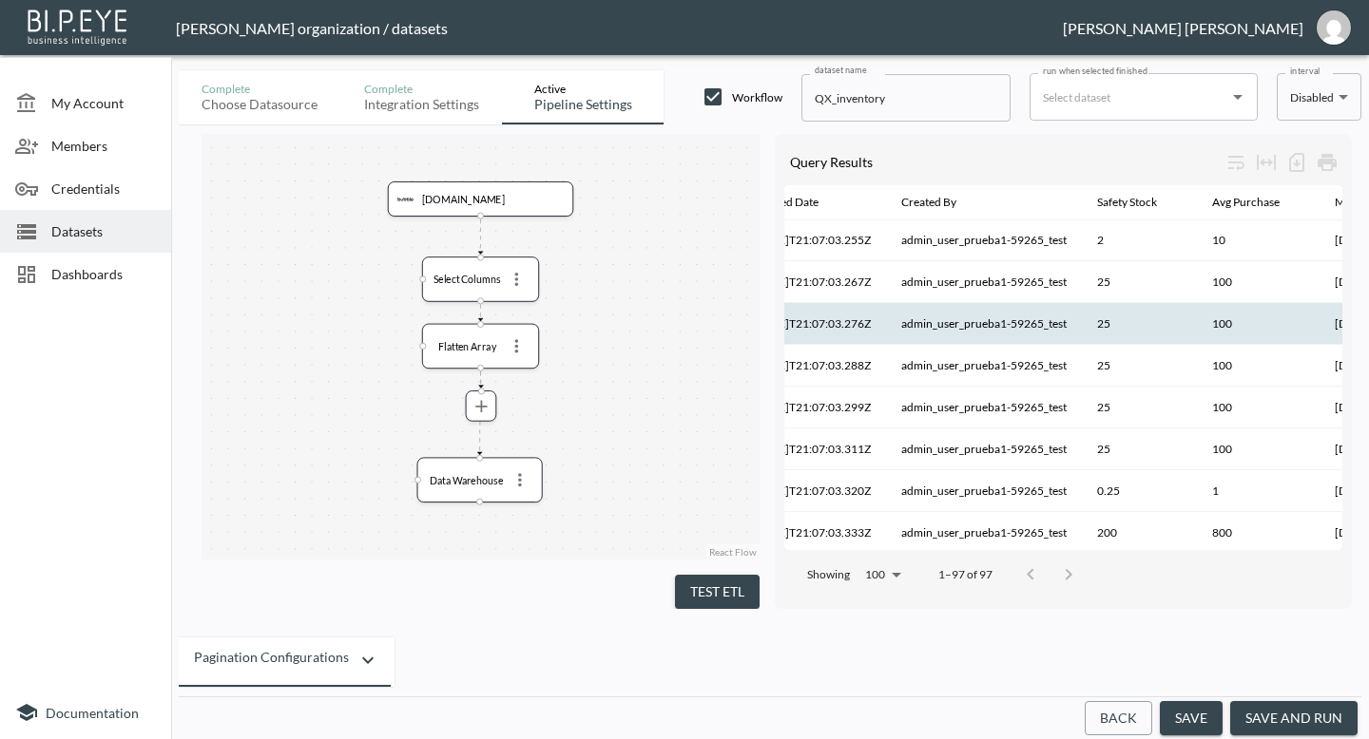
scroll to position [1, 0]
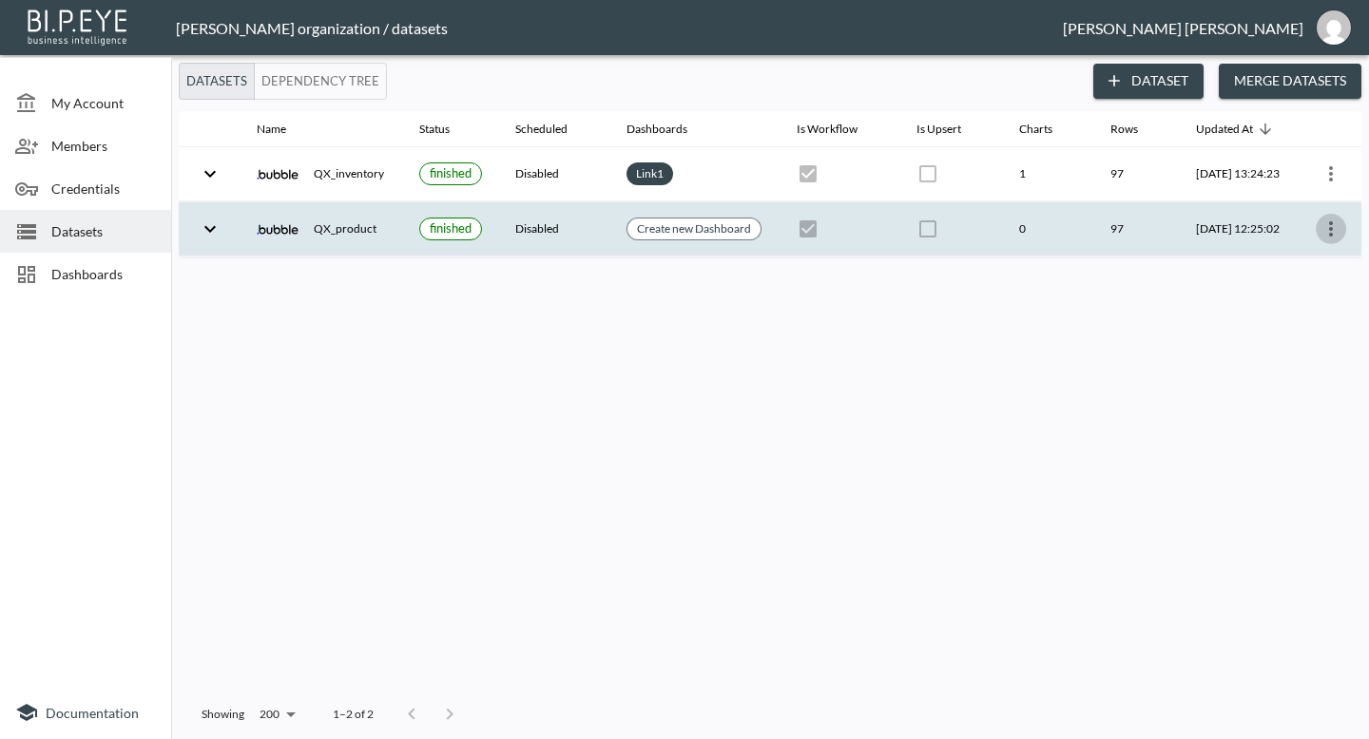
click at [1334, 228] on icon "more" at bounding box center [1330, 229] width 23 height 23
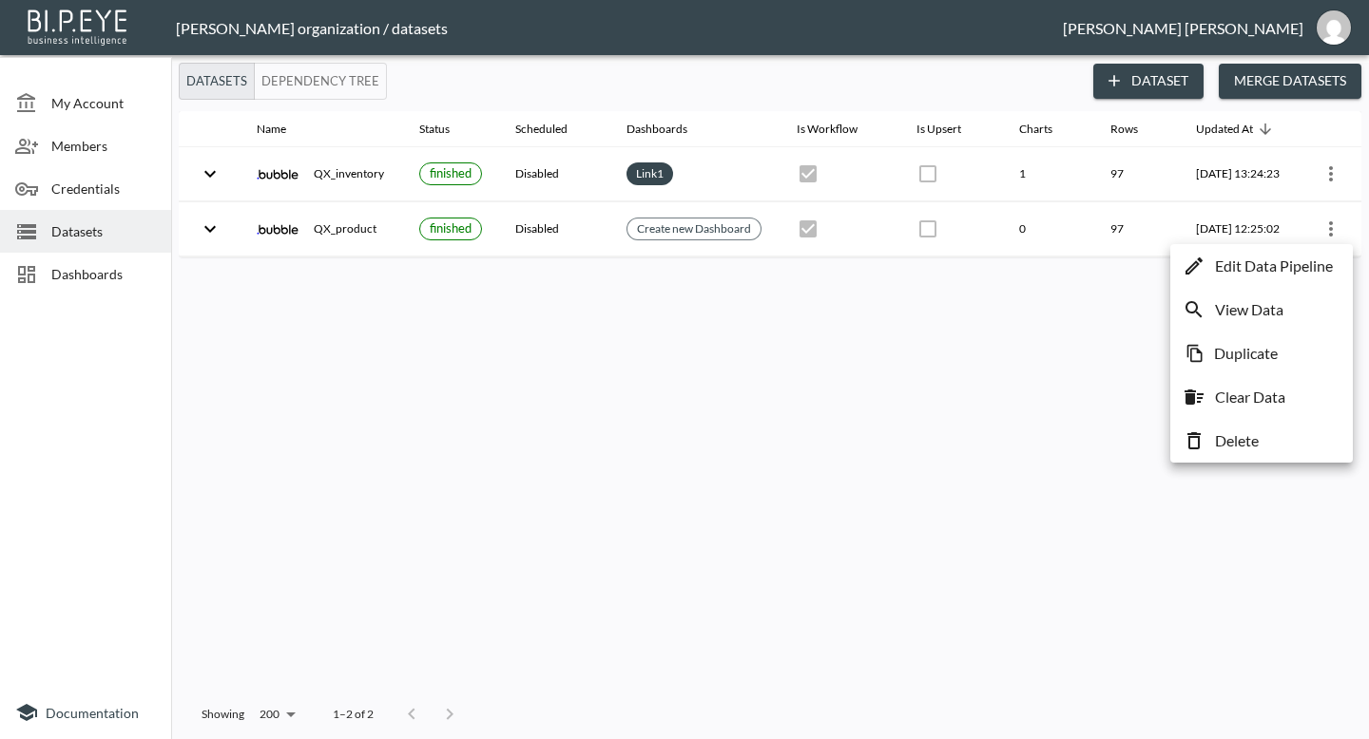
click at [1283, 269] on p "Edit Data Pipeline" at bounding box center [1274, 266] width 118 height 23
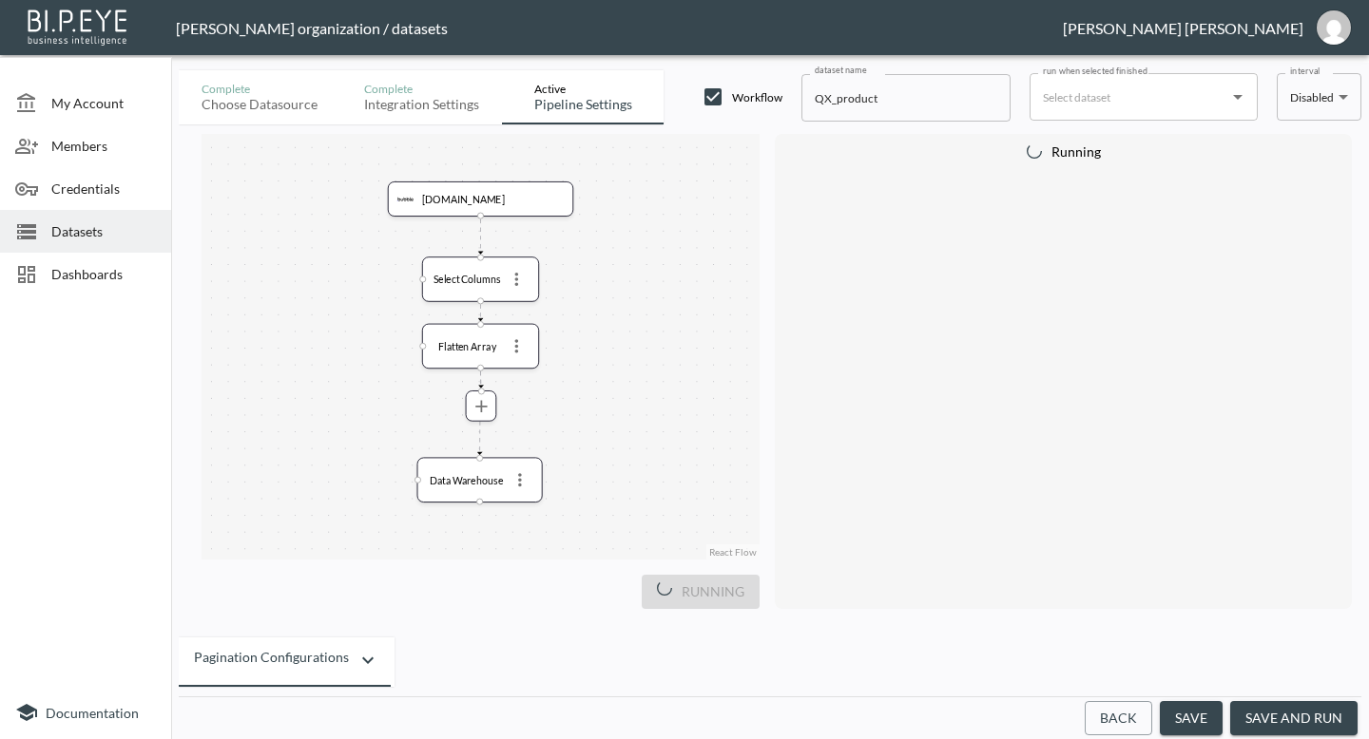
click at [727, 575] on div "Running" at bounding box center [481, 589] width 558 height 41
